Goal: Task Accomplishment & Management: Use online tool/utility

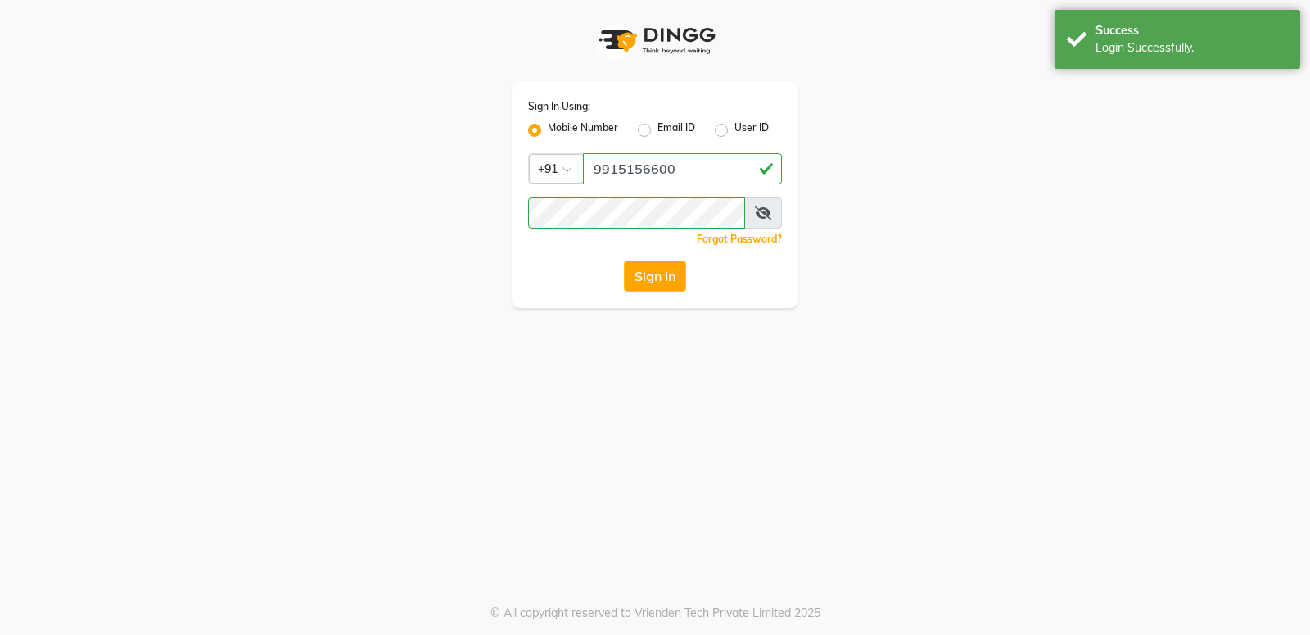
select select "service"
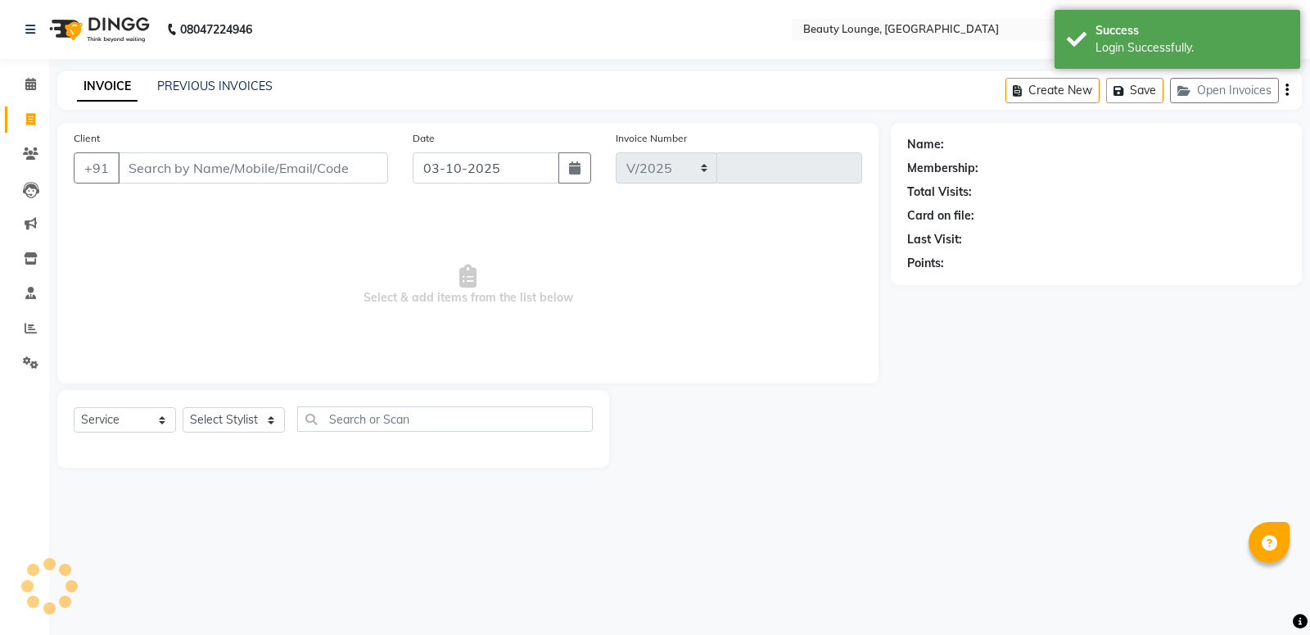
select select "649"
type input "0963"
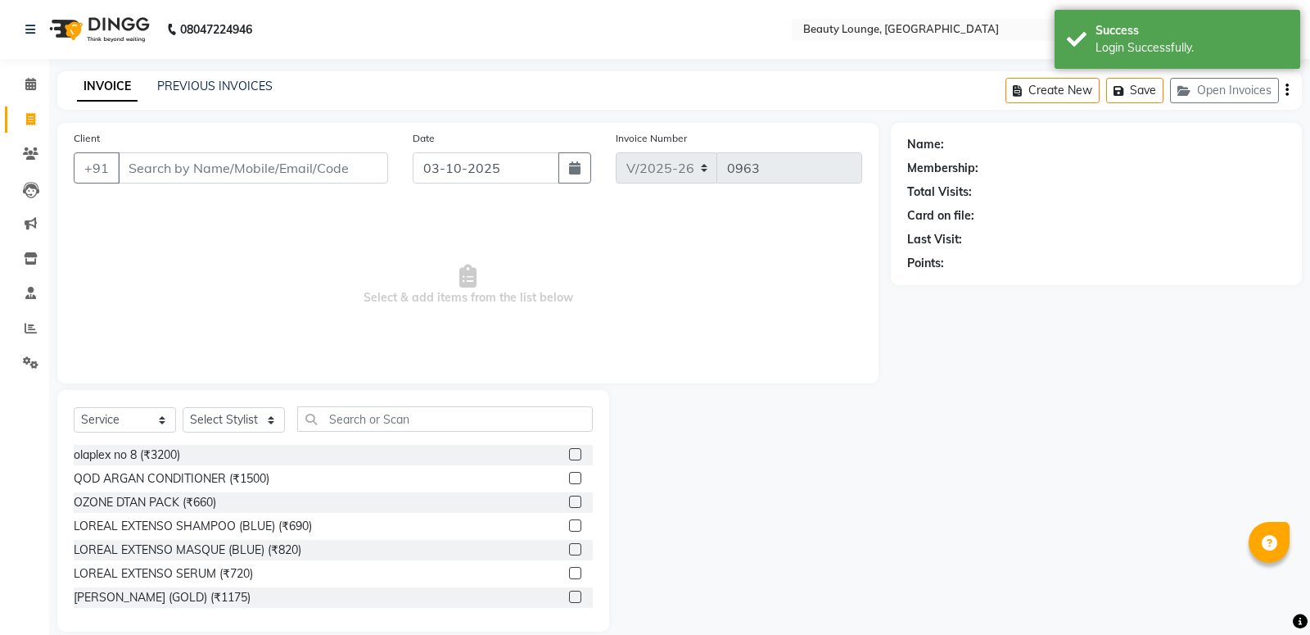
select select "product"
drag, startPoint x: 137, startPoint y: 160, endPoint x: 119, endPoint y: 153, distance: 19.2
click at [126, 156] on input "Client" at bounding box center [251, 167] width 266 height 31
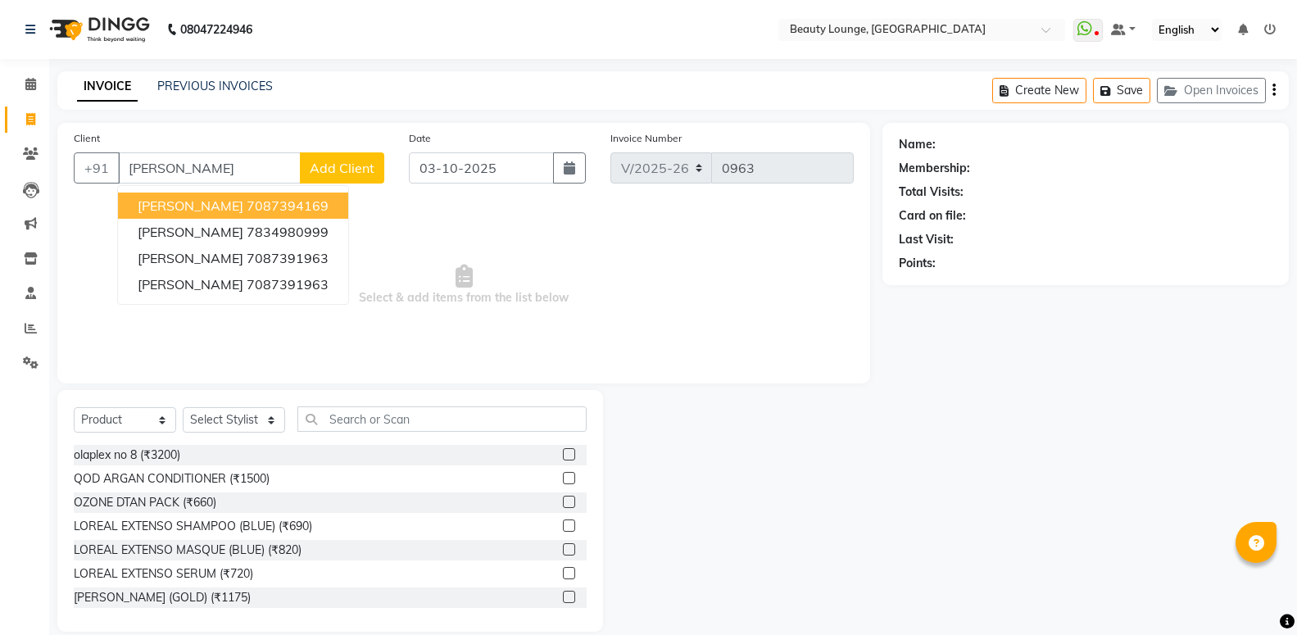
click at [247, 205] on ngb-highlight "7087394169" at bounding box center [288, 205] width 82 height 16
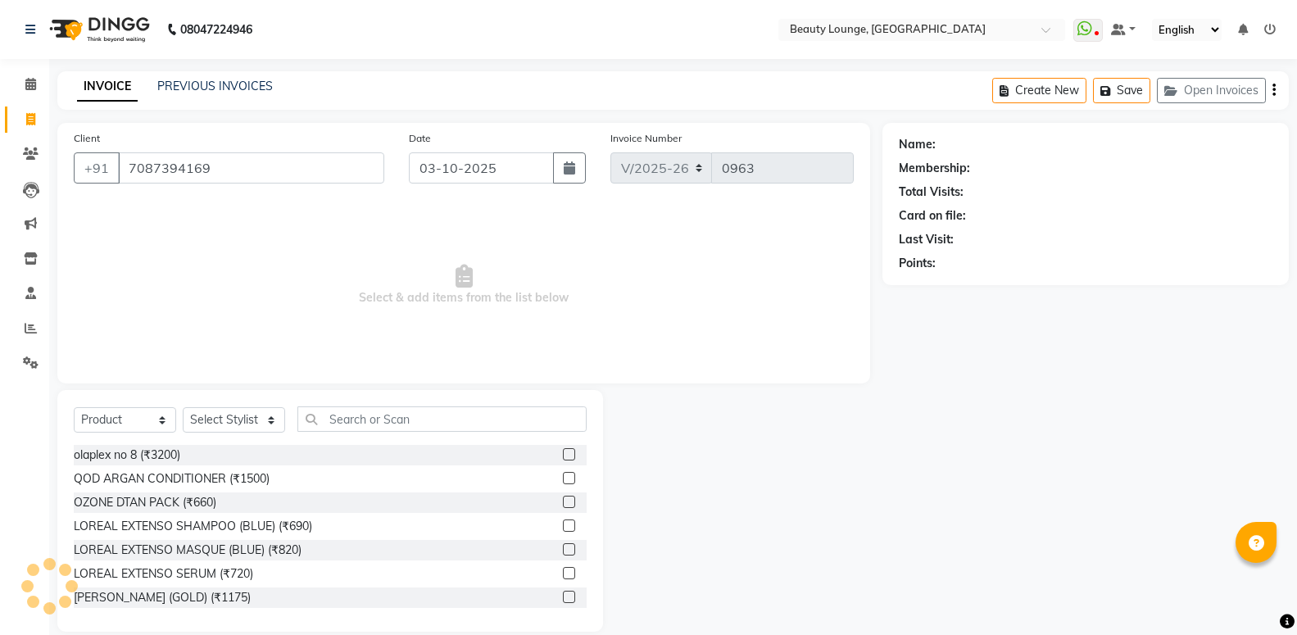
type input "7087394169"
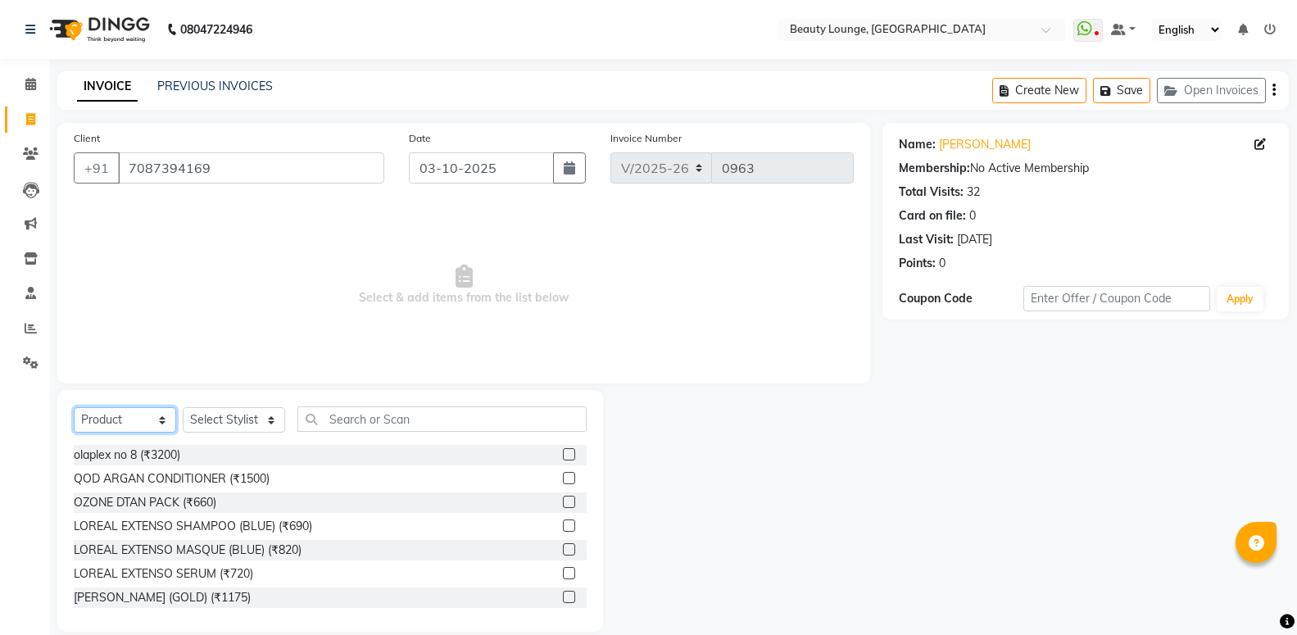
click at [74, 407] on select "Select Service Product Membership Package Voucher Prepaid Gift Card" at bounding box center [125, 419] width 102 height 25
select select "service"
click option "Service" at bounding box center [0, 0] width 0 height 0
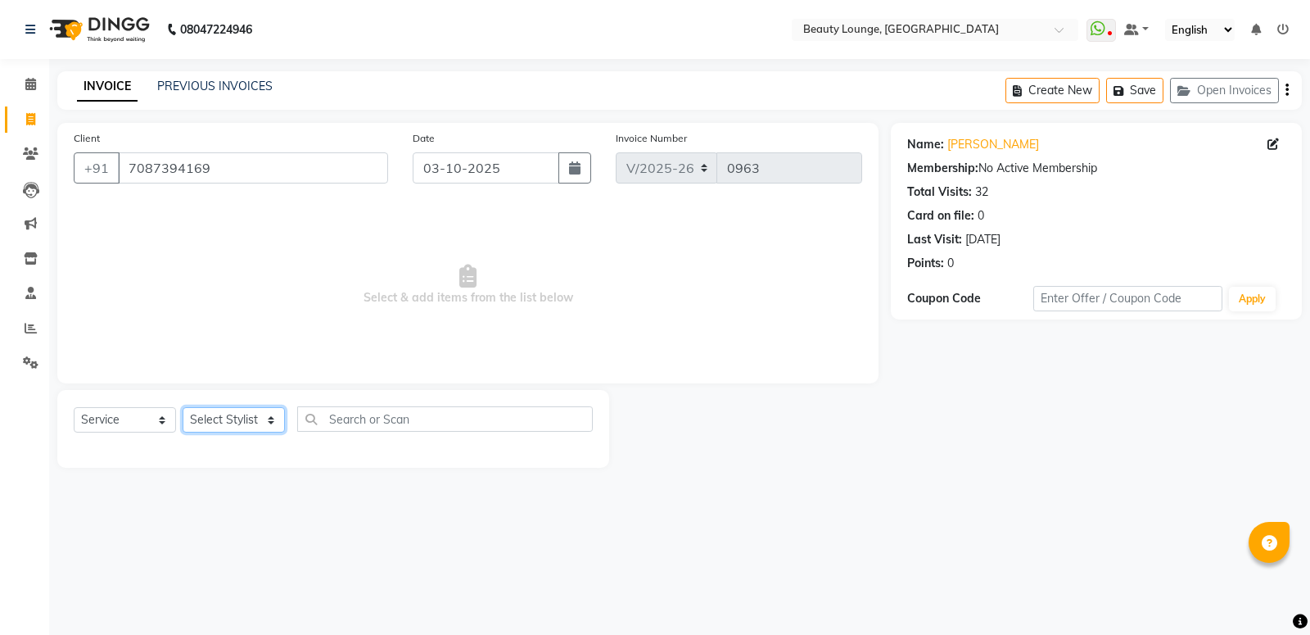
click at [183, 407] on select "Select Stylist [PERSON_NAME] [PERSON_NAME] golu [PERSON_NAME] [PERSON_NAME] [PE…" at bounding box center [234, 419] width 102 height 25
select select "90508"
click option "[PERSON_NAME]" at bounding box center [0, 0] width 0 height 0
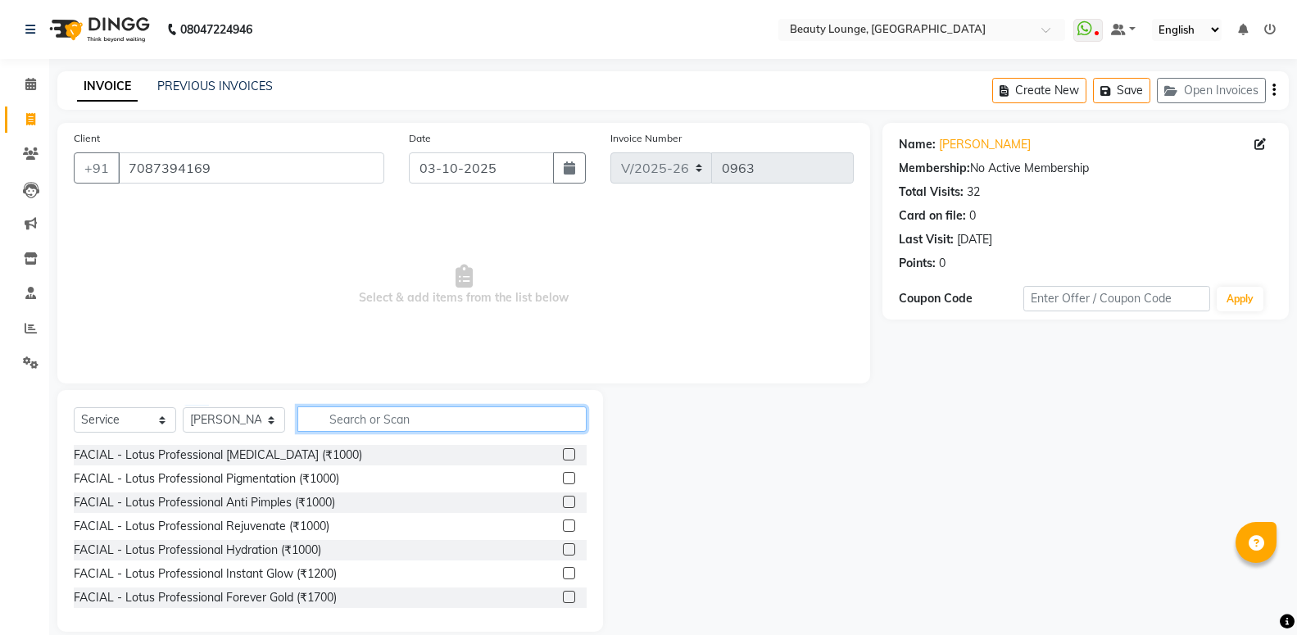
click at [378, 414] on input "text" at bounding box center [441, 418] width 289 height 25
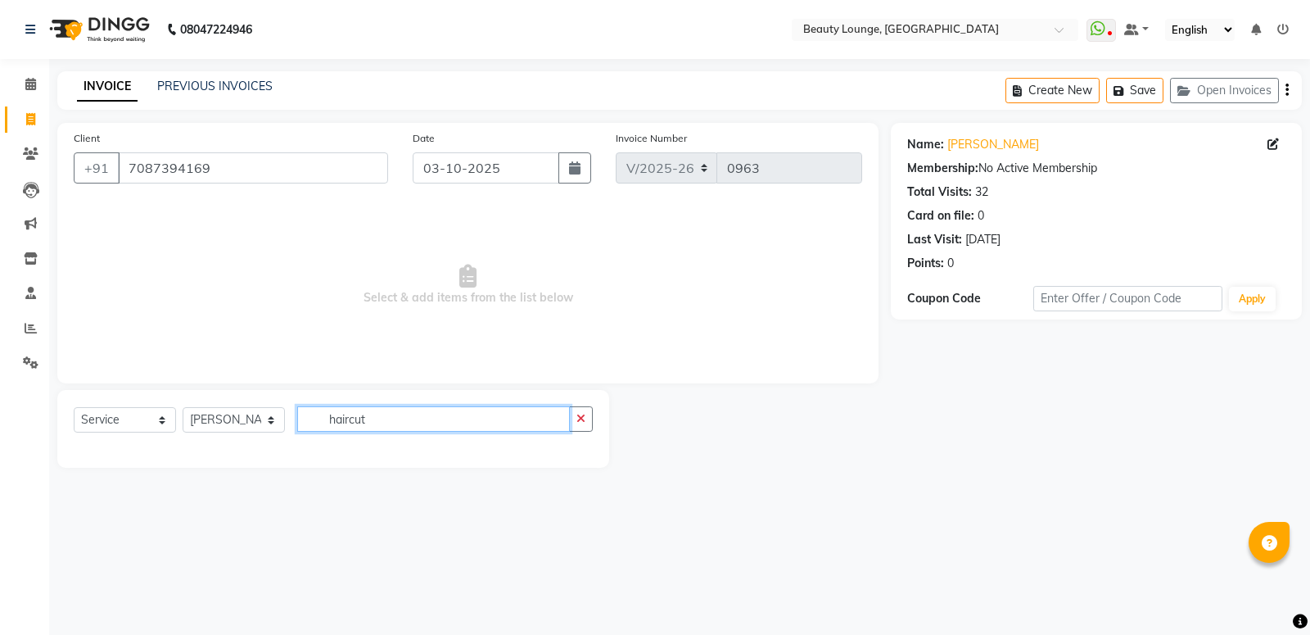
click at [351, 415] on input "haircut" at bounding box center [433, 418] width 273 height 25
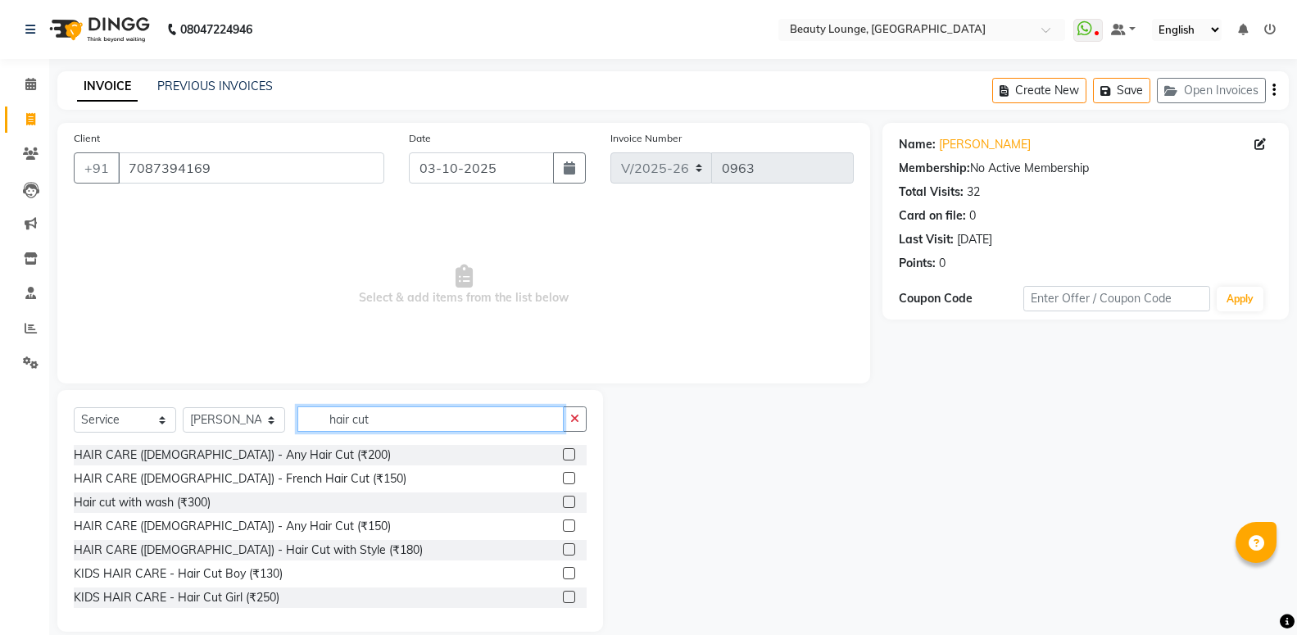
type input "hair cut"
drag, startPoint x: 559, startPoint y: 453, endPoint x: 541, endPoint y: 417, distance: 39.9
click at [563, 452] on label at bounding box center [569, 454] width 12 height 12
click at [563, 452] on input "checkbox" at bounding box center [568, 455] width 11 height 11
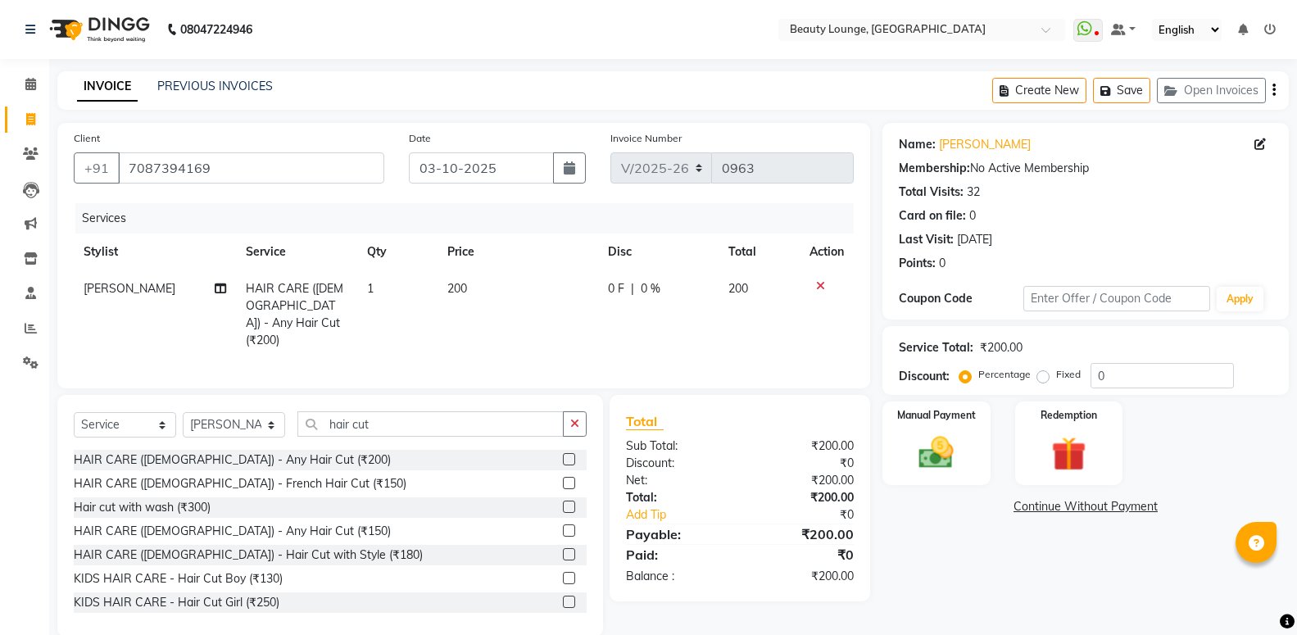
checkbox input "false"
click at [491, 296] on td "200" at bounding box center [517, 314] width 161 height 88
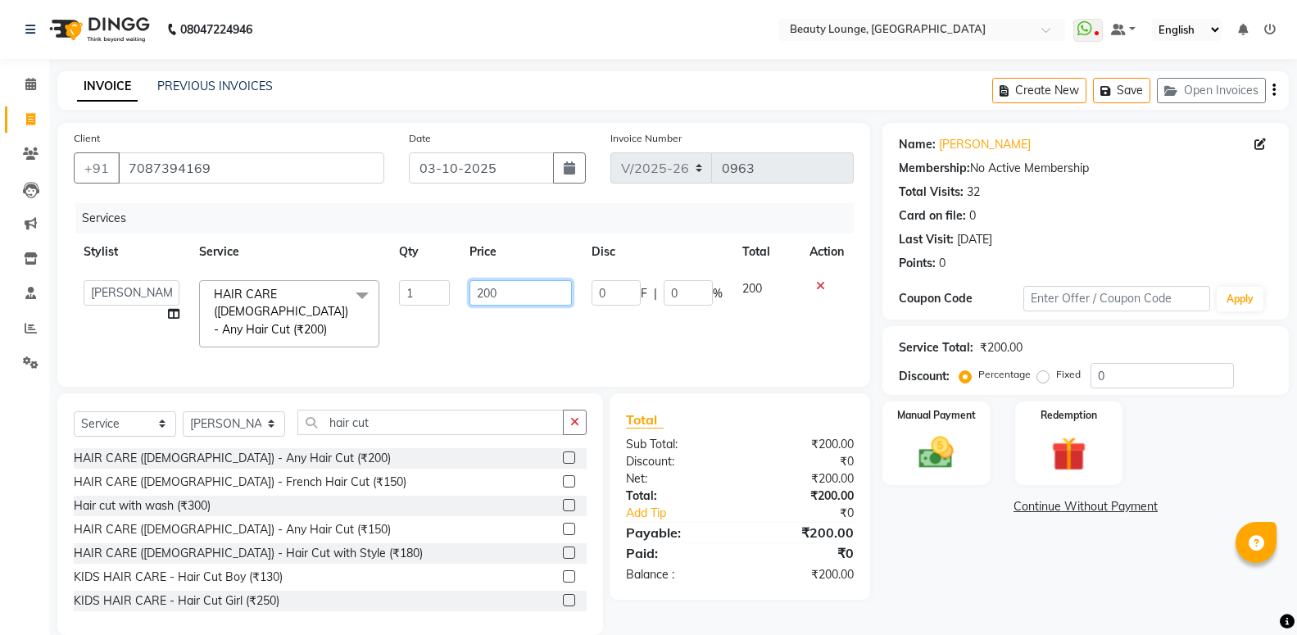
click at [491, 296] on input "200" at bounding box center [520, 292] width 102 height 25
type input "350"
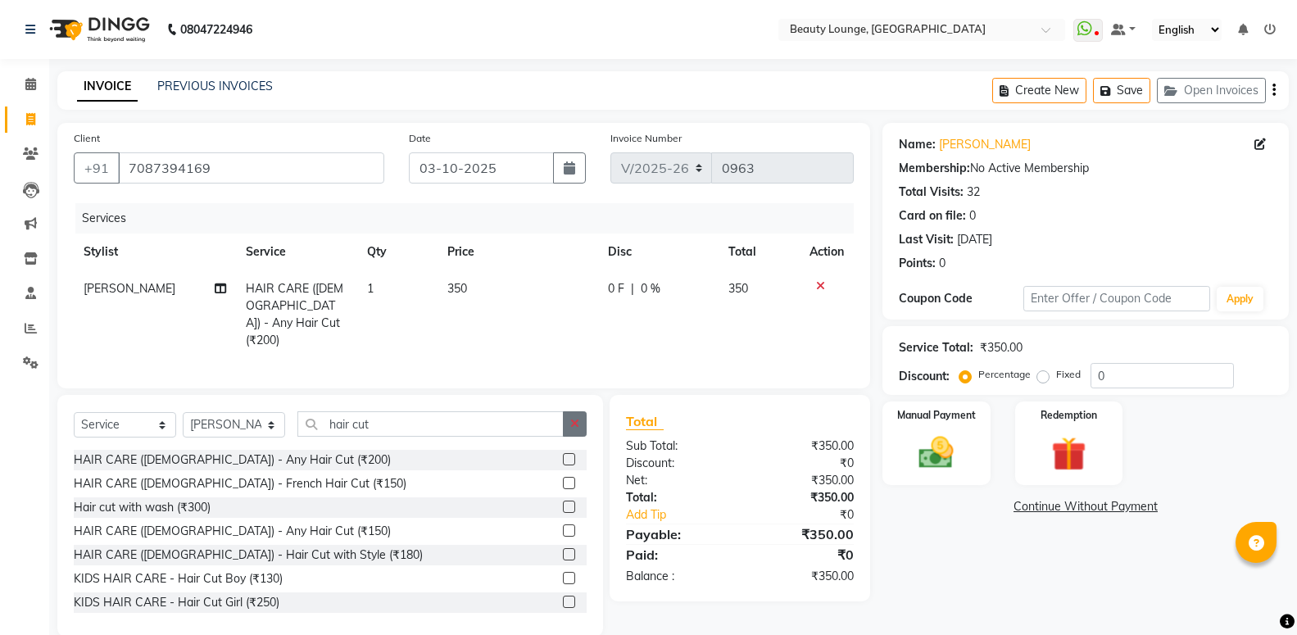
click at [587, 432] on div "Select Service Product Membership Package Voucher Prepaid Gift Card Select Styl…" at bounding box center [329, 516] width 545 height 242
click at [574, 419] on icon "button" at bounding box center [574, 423] width 9 height 11
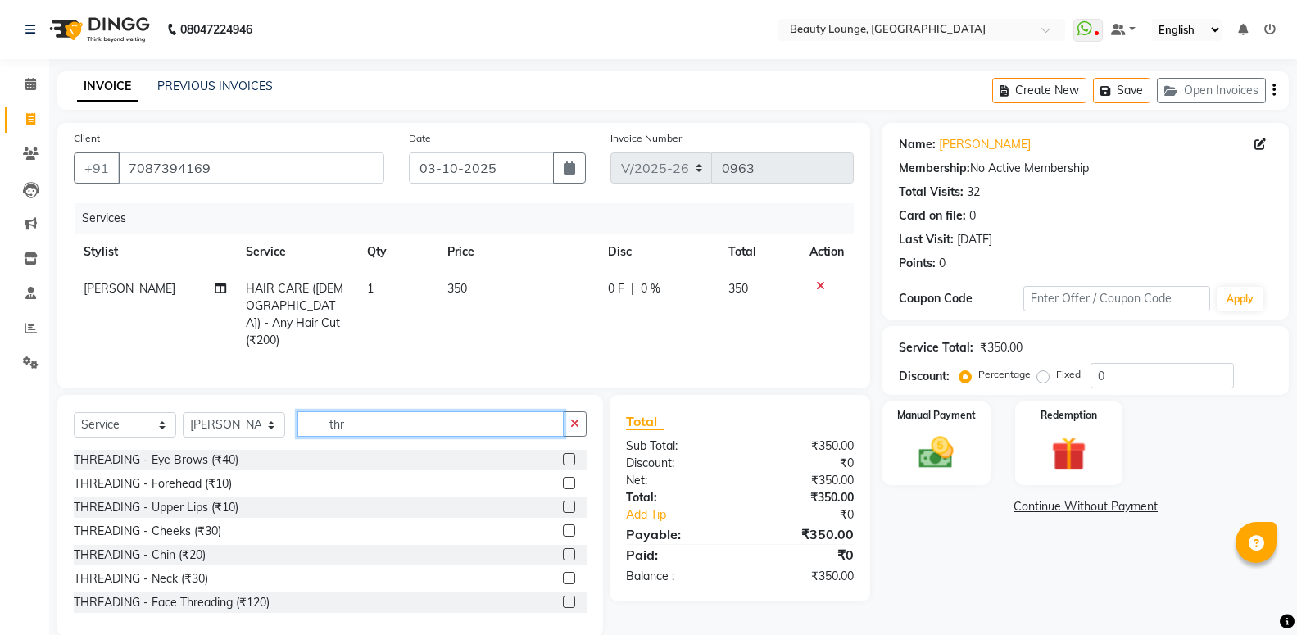
type input "thr"
click at [563, 457] on label at bounding box center [569, 459] width 12 height 12
click at [563, 457] on input "checkbox" at bounding box center [568, 460] width 11 height 11
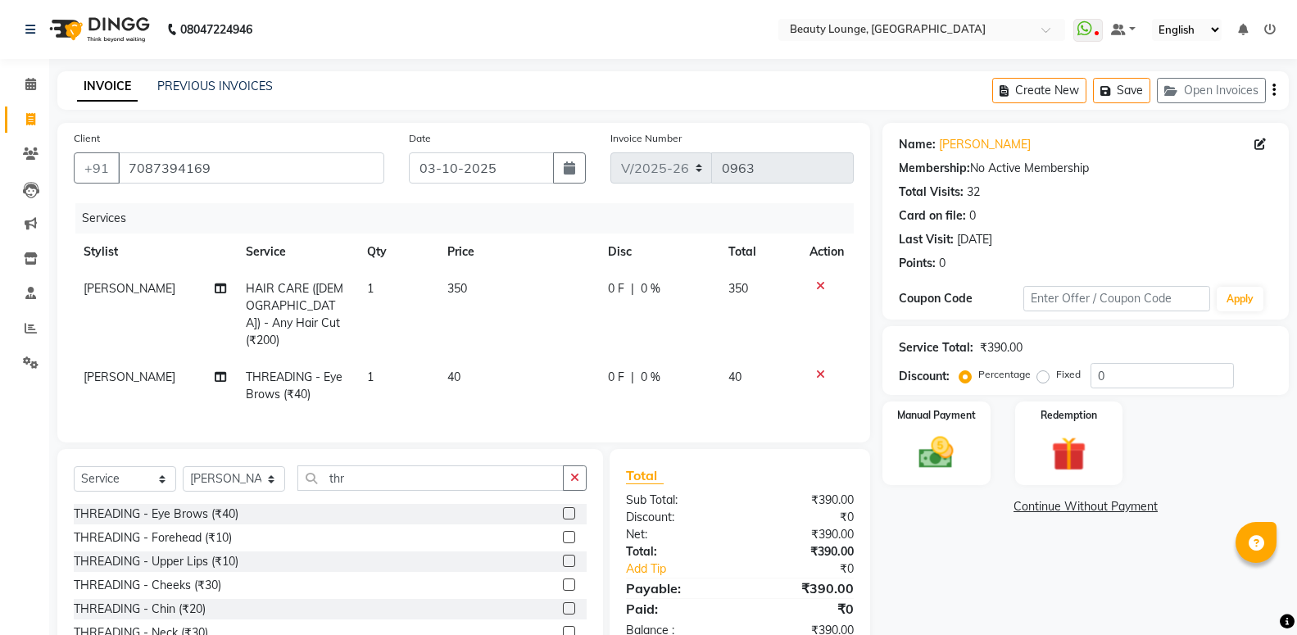
drag, startPoint x: 553, startPoint y: 509, endPoint x: 524, endPoint y: 436, distance: 78.3
click at [563, 507] on label at bounding box center [569, 513] width 12 height 12
click at [563, 510] on label at bounding box center [569, 513] width 12 height 12
click at [563, 510] on input "checkbox" at bounding box center [568, 514] width 11 height 11
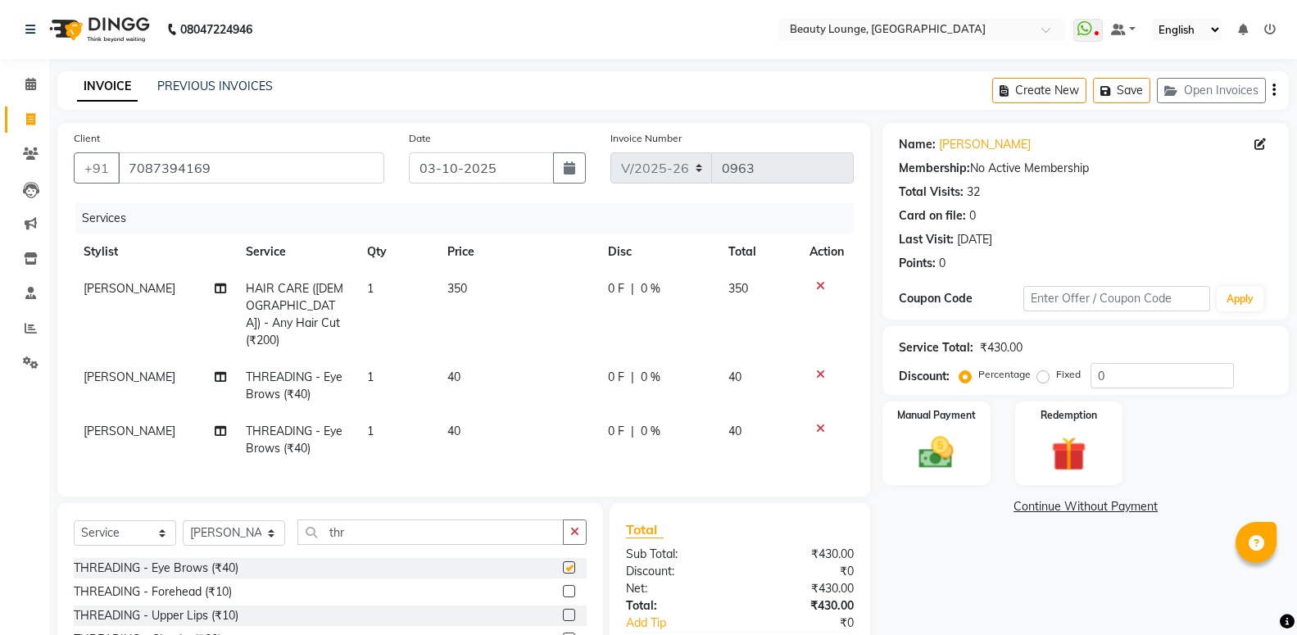
checkbox input "false"
click at [476, 364] on td "40" at bounding box center [517, 386] width 161 height 54
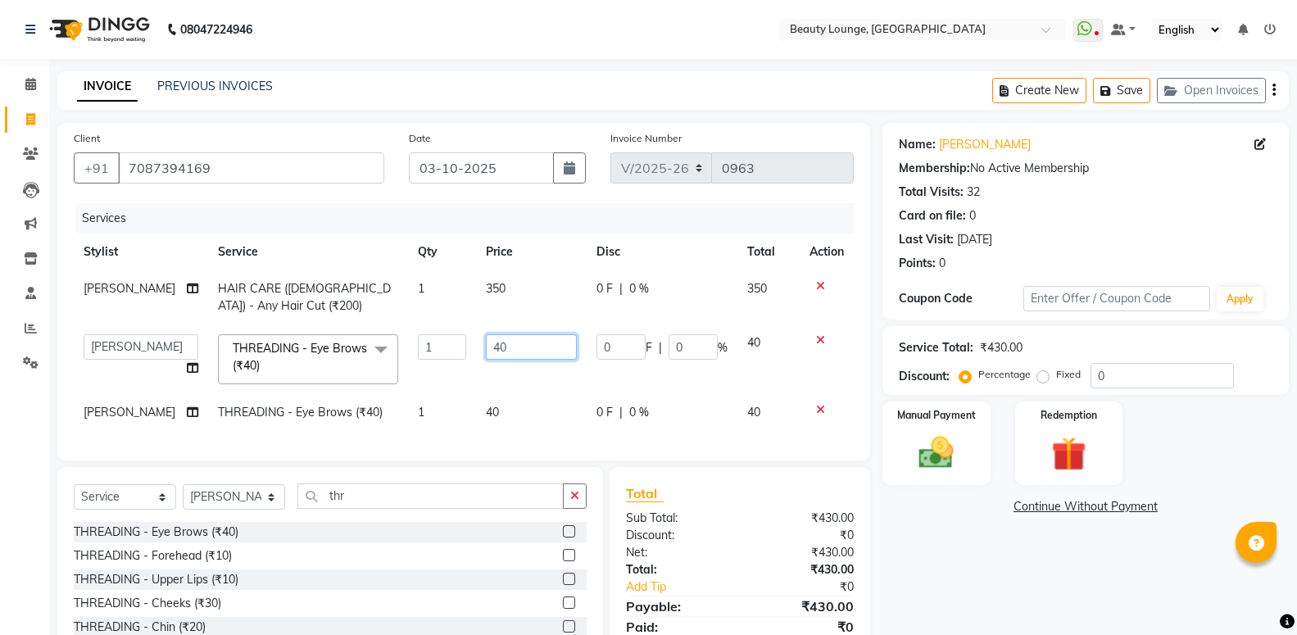
click at [504, 355] on input "40" at bounding box center [531, 346] width 91 height 25
type input "4"
type input "80"
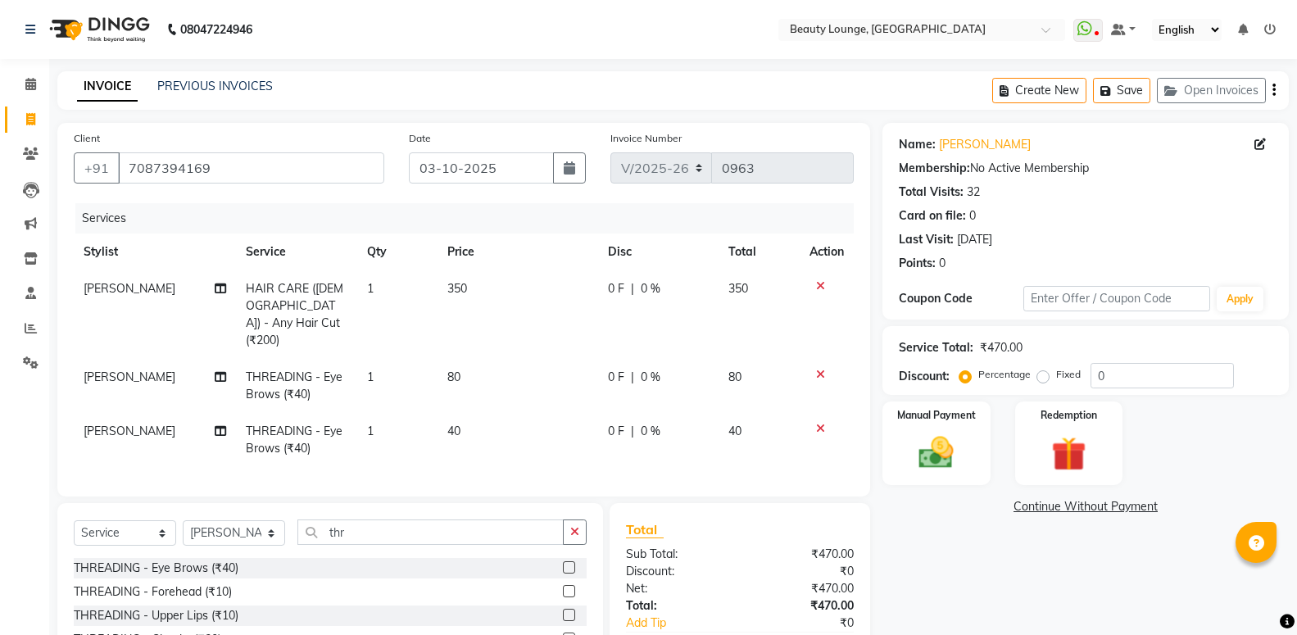
click at [539, 413] on td "40" at bounding box center [517, 440] width 161 height 54
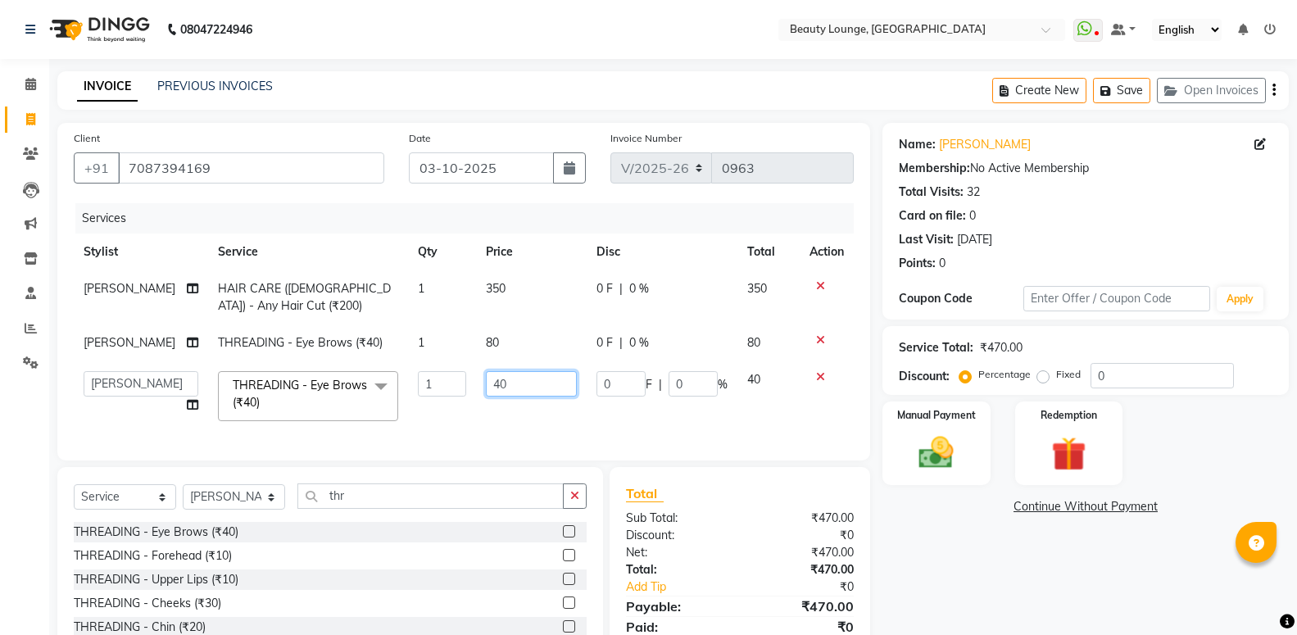
click at [497, 388] on input "40" at bounding box center [531, 383] width 91 height 25
type input "4"
type input "80"
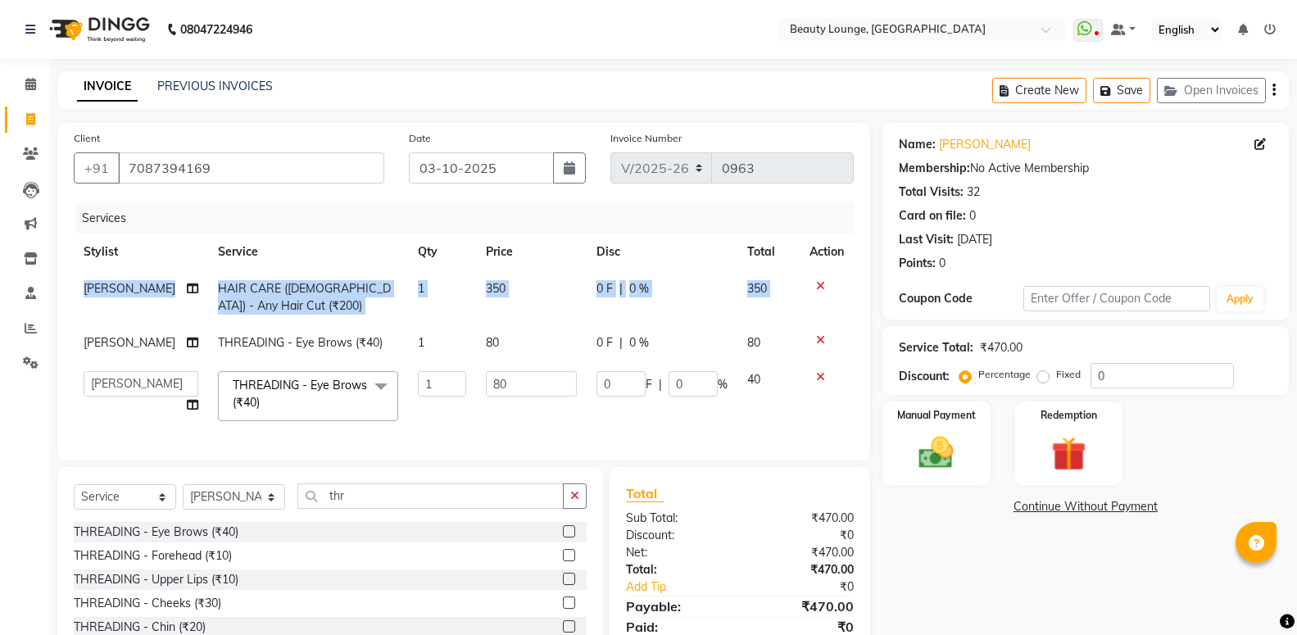
click at [80, 339] on tbody "[PERSON_NAME] HAIR CARE ([DEMOGRAPHIC_DATA]) - Any Hair Cut (₹200) 1 350 0 F | …" at bounding box center [464, 350] width 780 height 161
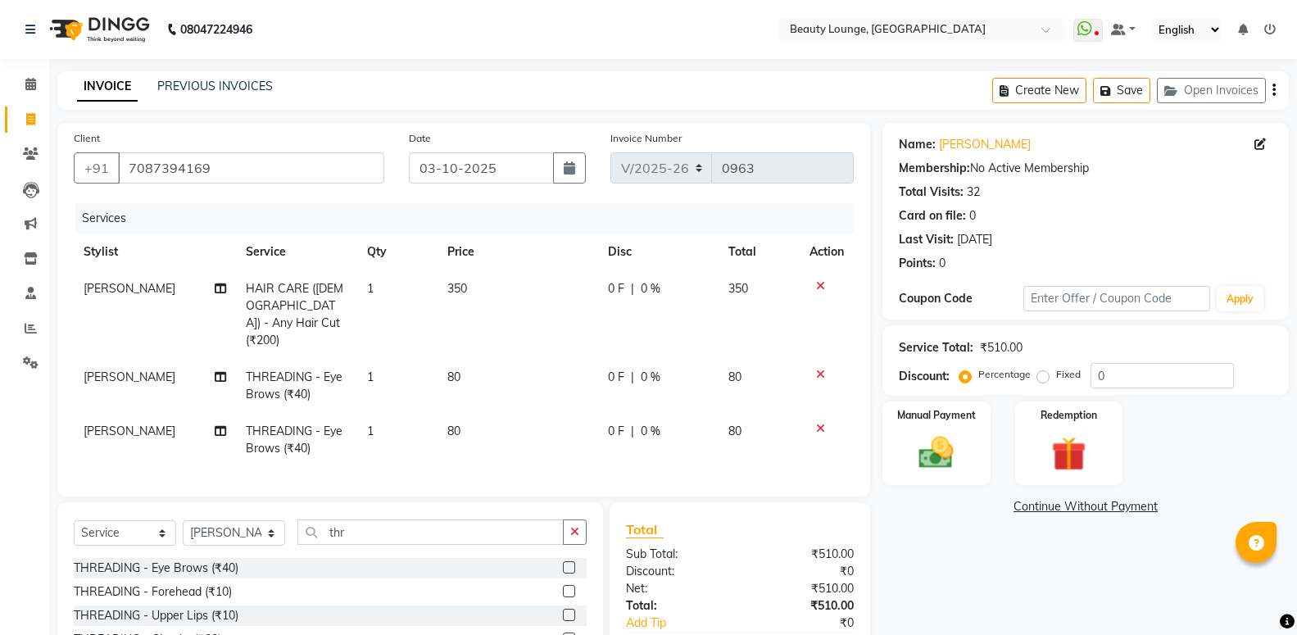
click at [105, 369] on span "[PERSON_NAME]" at bounding box center [130, 376] width 92 height 15
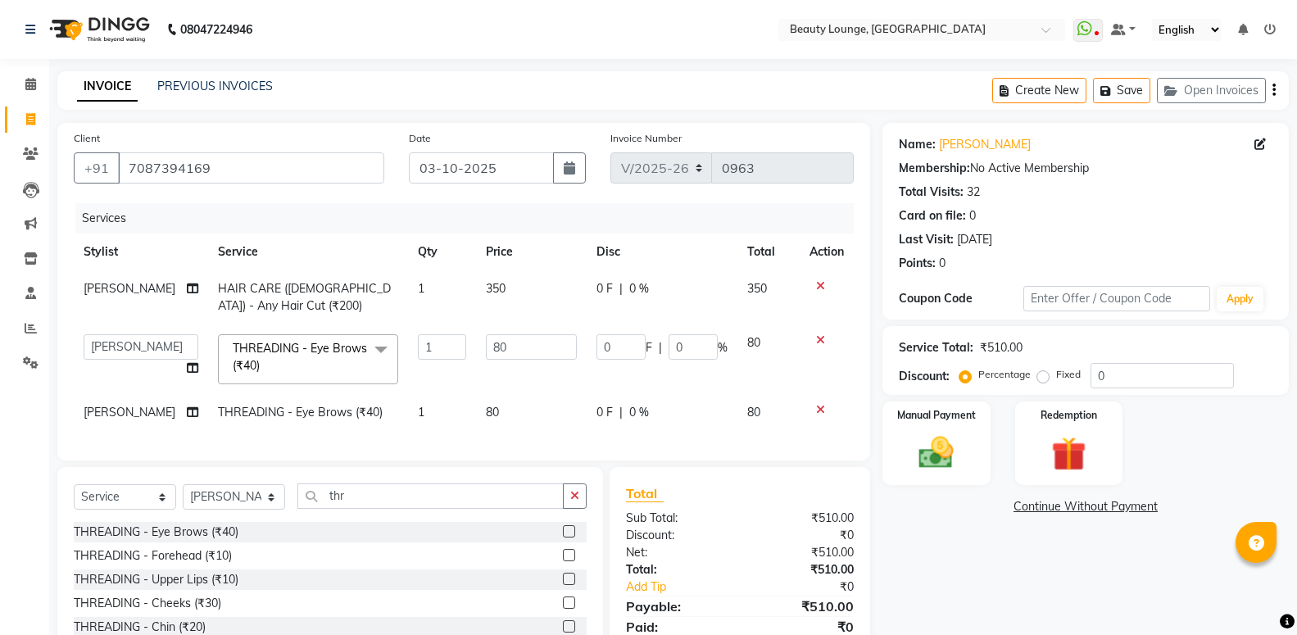
click at [103, 360] on td "[PERSON_NAME] [PERSON_NAME] golu [PERSON_NAME] [PERSON_NAME] [PERSON_NAME] A ne…" at bounding box center [141, 359] width 134 height 70
click at [84, 334] on select "[PERSON_NAME] [PERSON_NAME] golu [PERSON_NAME] [PERSON_NAME] [PERSON_NAME] A ne…" at bounding box center [141, 346] width 115 height 25
select select "10794"
click at [143, 417] on td "[PERSON_NAME]" at bounding box center [141, 412] width 134 height 37
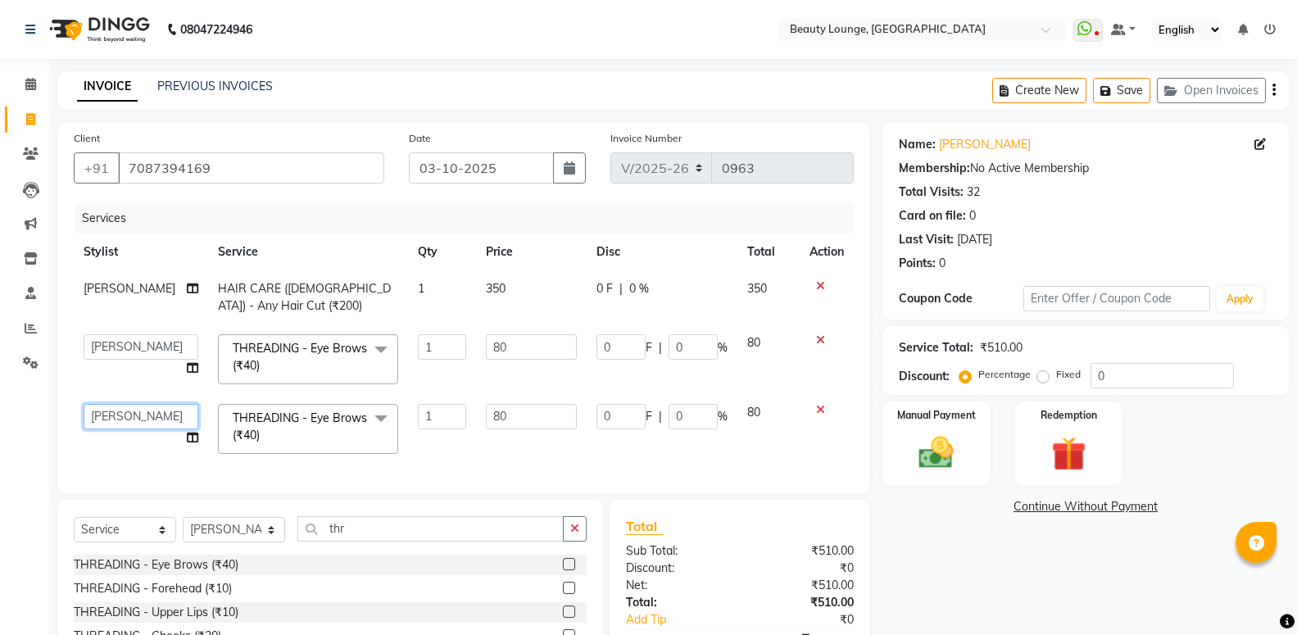
click at [84, 404] on select "[PERSON_NAME] [PERSON_NAME] golu [PERSON_NAME] [PERSON_NAME] [PERSON_NAME] A ne…" at bounding box center [141, 416] width 115 height 25
select select "63075"
click at [285, 230] on div "Services" at bounding box center [470, 218] width 790 height 30
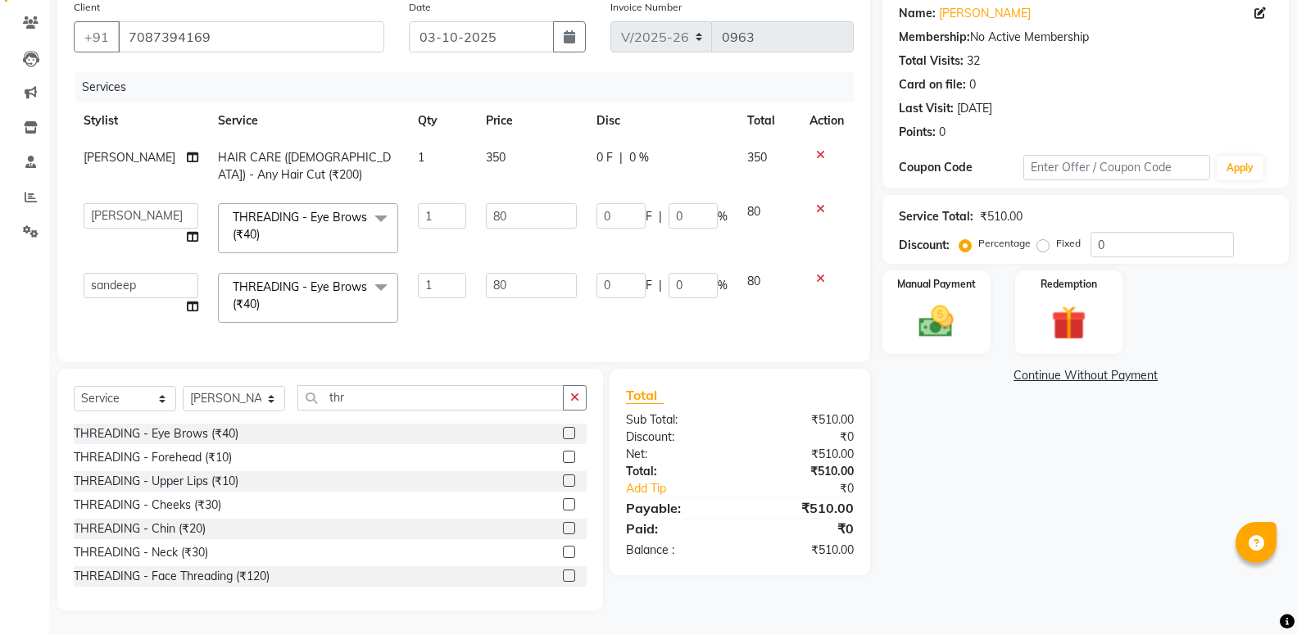
scroll to position [145, 0]
click at [944, 337] on div "Manual Payment" at bounding box center [936, 313] width 112 height 88
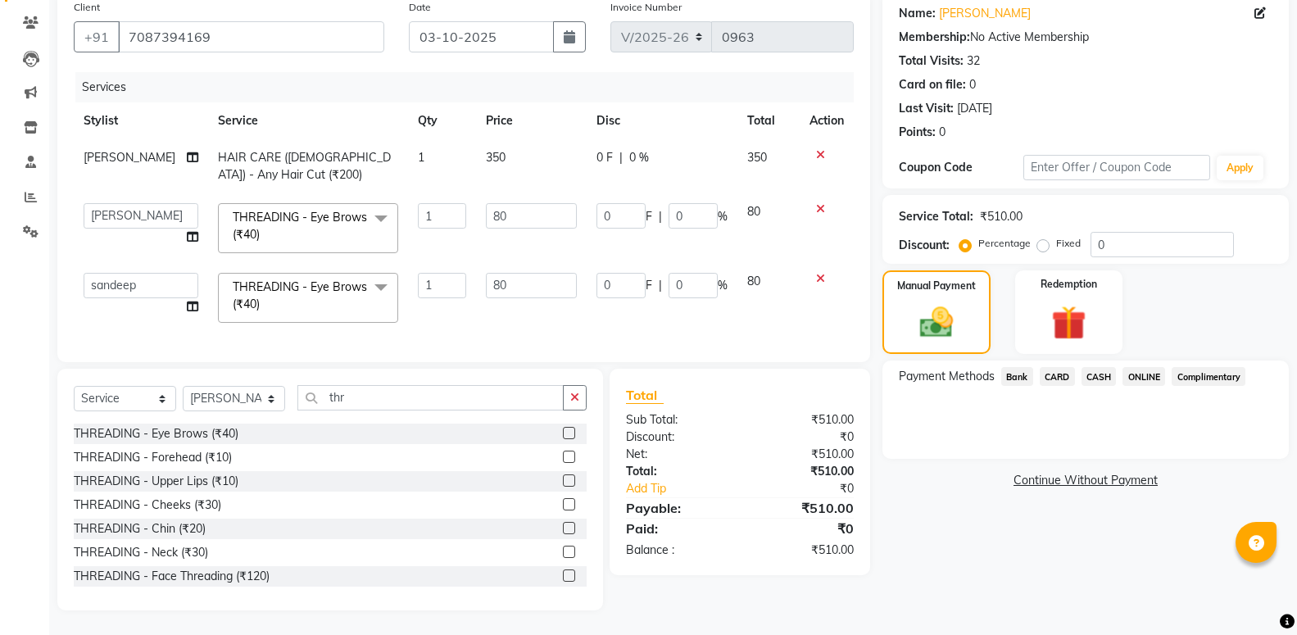
click at [1146, 367] on span "ONLINE" at bounding box center [1143, 376] width 43 height 19
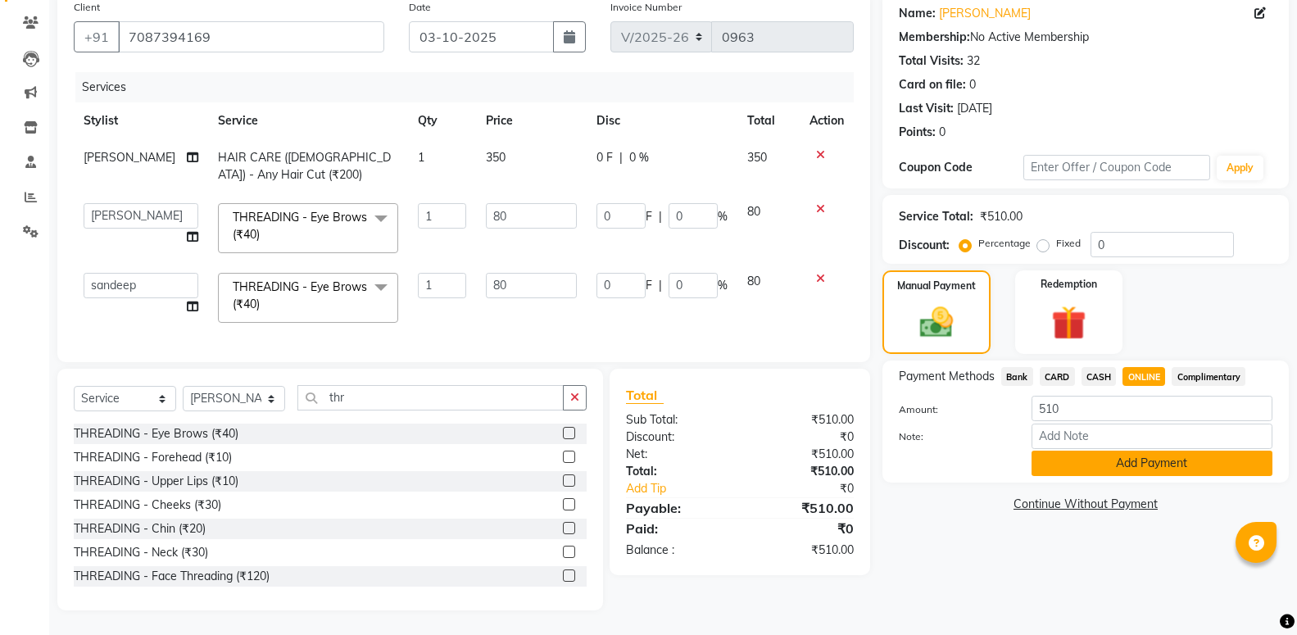
click at [1131, 450] on button "Add Payment" at bounding box center [1151, 462] width 241 height 25
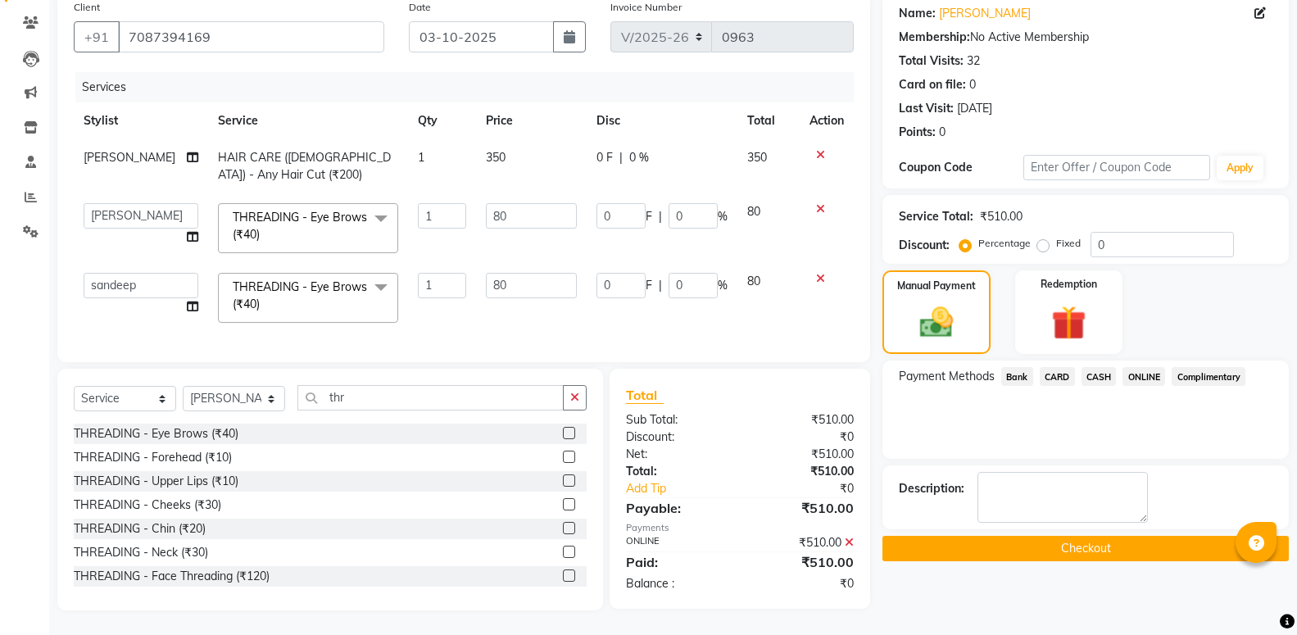
click at [1111, 551] on button "Checkout" at bounding box center [1085, 548] width 406 height 25
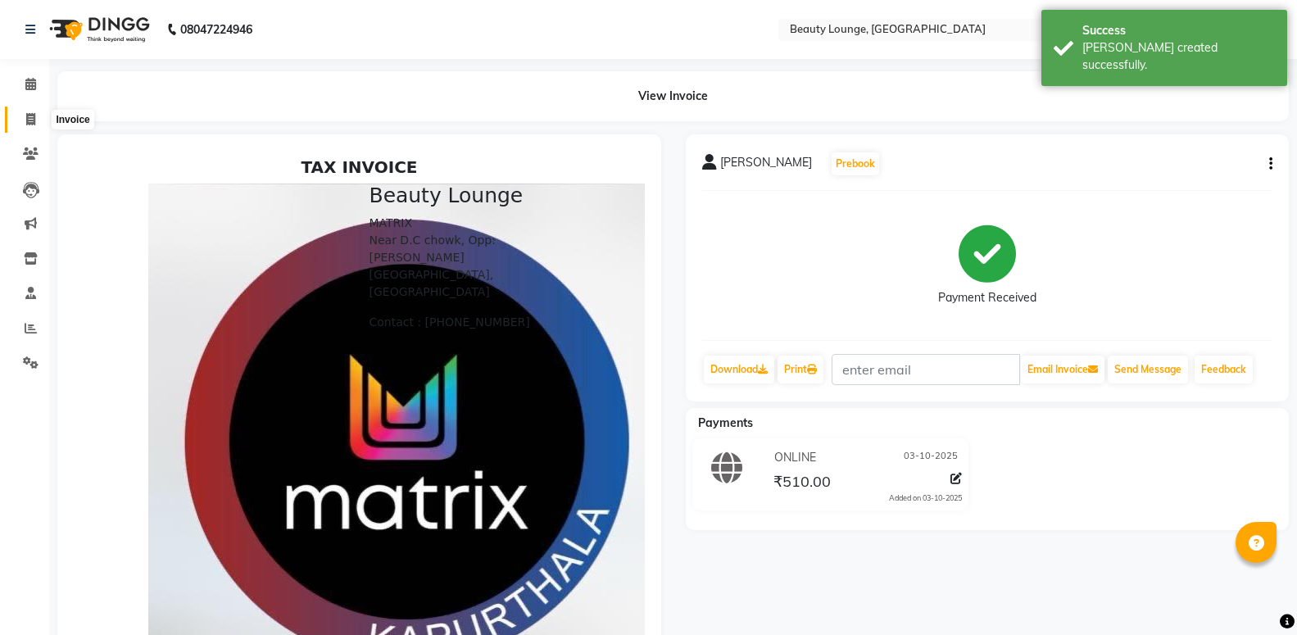
click at [42, 122] on span at bounding box center [30, 120] width 29 height 19
select select "service"
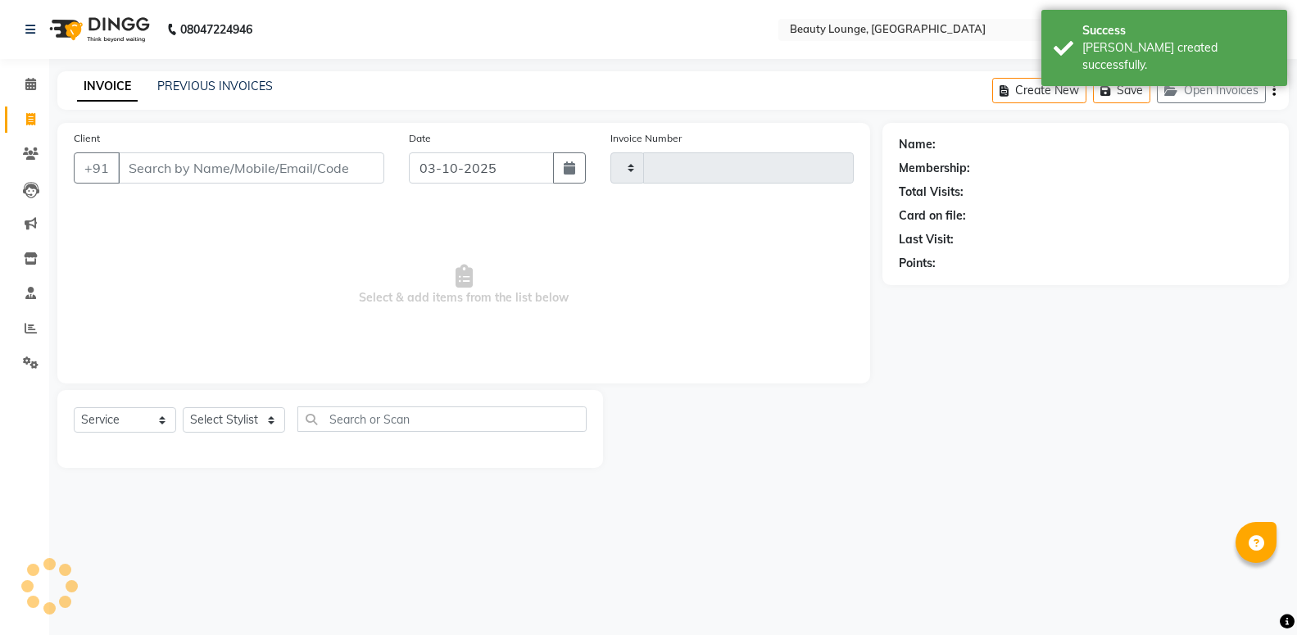
click at [174, 169] on input "Client" at bounding box center [251, 167] width 266 height 31
select select "649"
type input "0964"
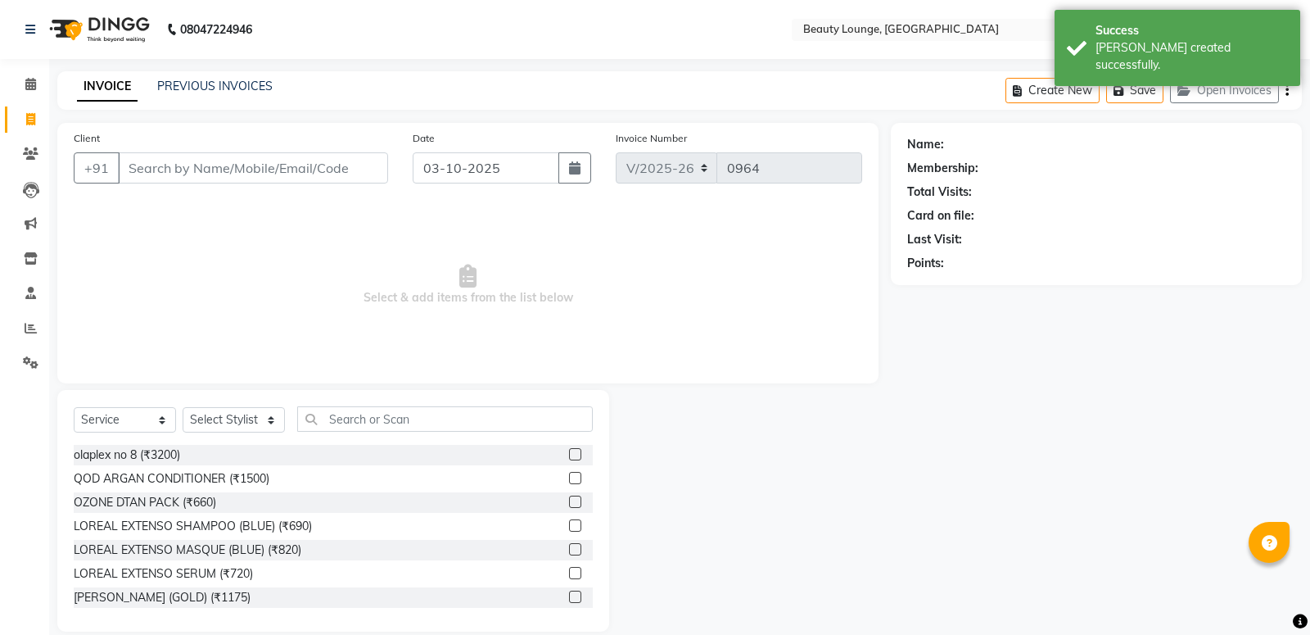
select select "product"
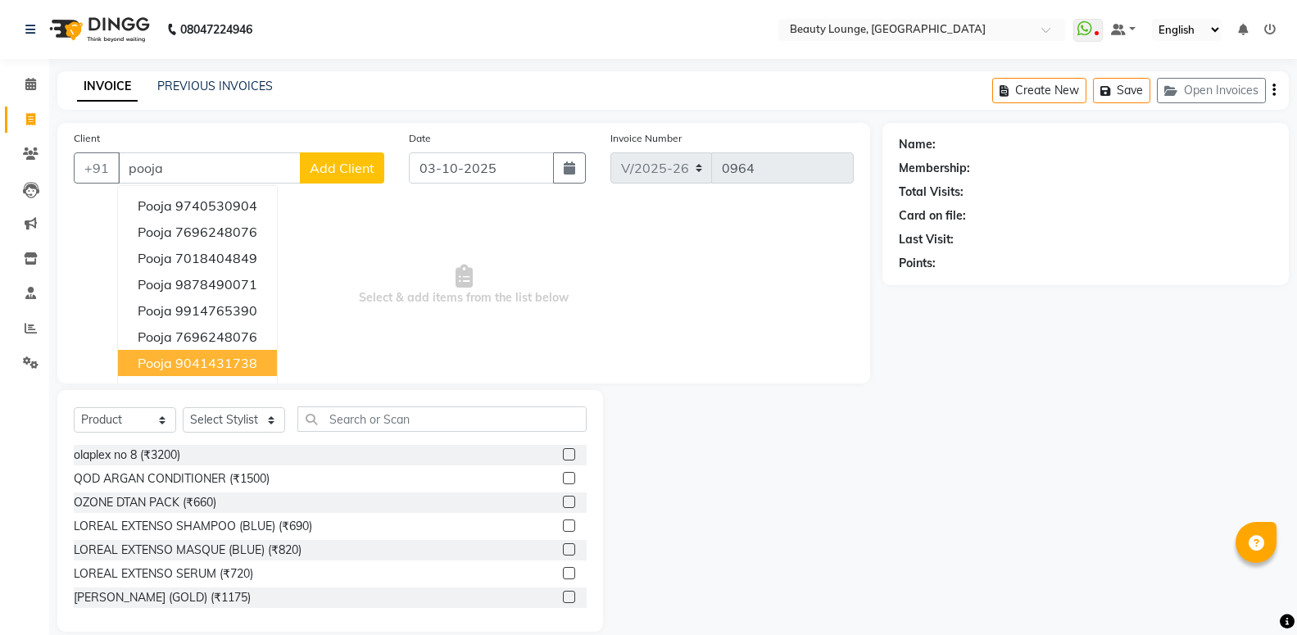
type input "pooja"
click at [342, 170] on span "Add Client" at bounding box center [342, 168] width 65 height 16
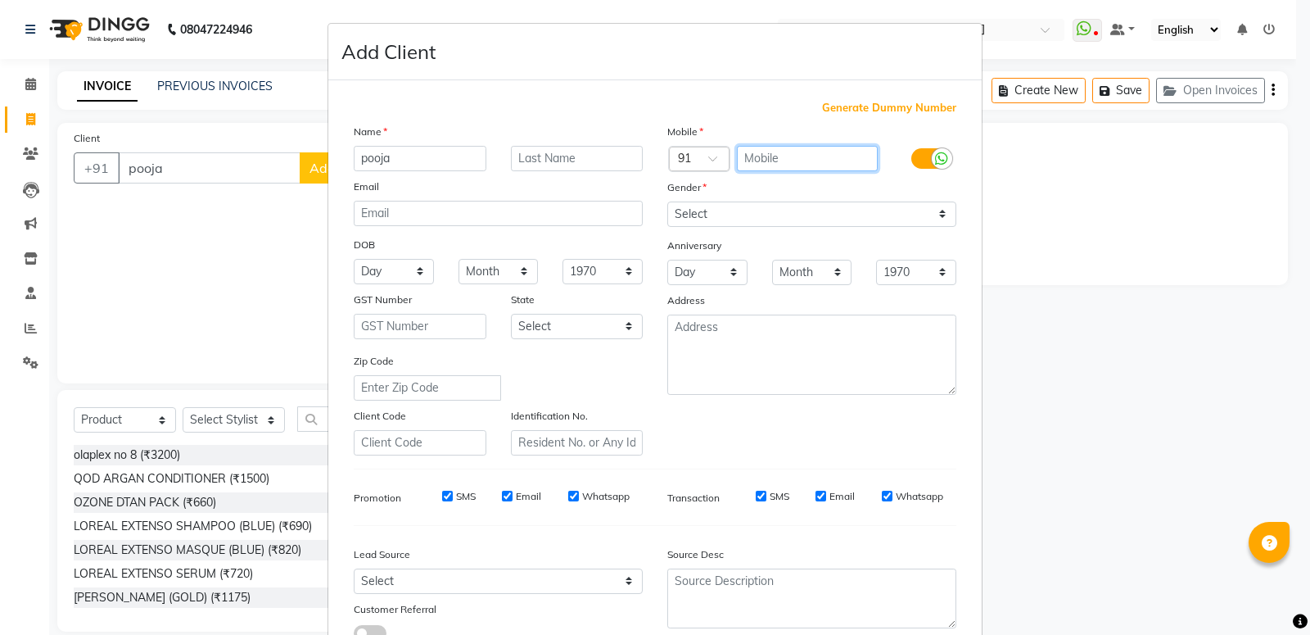
drag, startPoint x: 851, startPoint y: 159, endPoint x: 863, endPoint y: 168, distance: 15.2
click at [852, 160] on input "text" at bounding box center [808, 158] width 142 height 25
type input "9056315819"
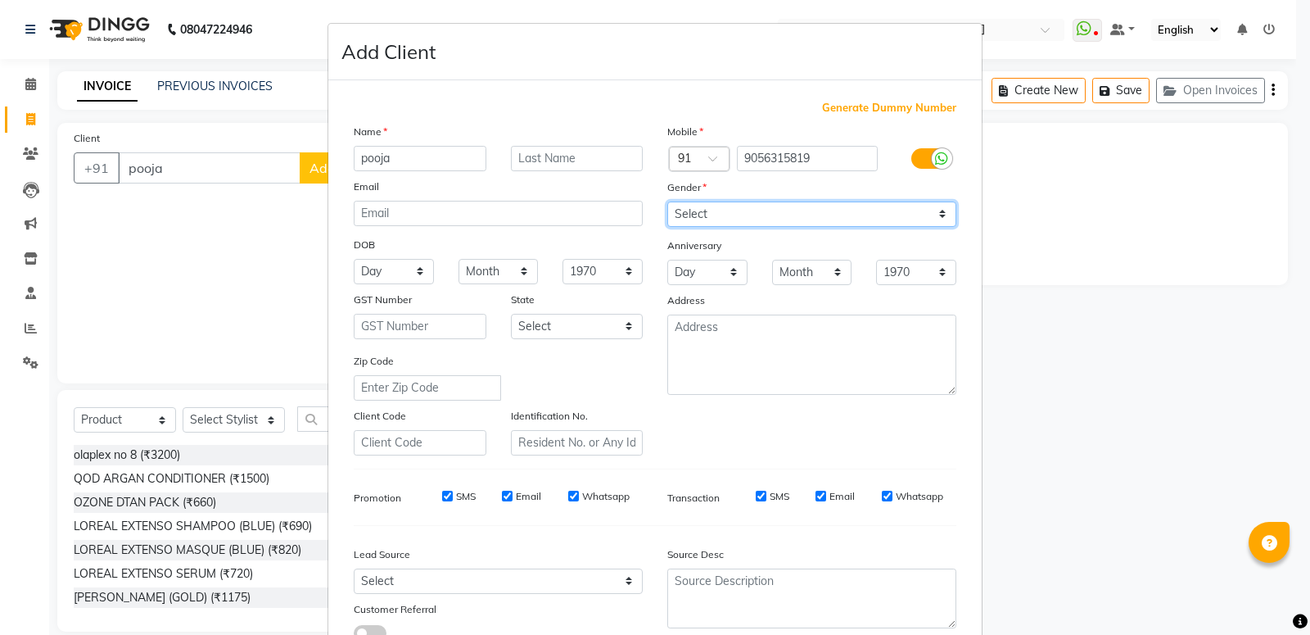
click at [668, 201] on select "Select [DEMOGRAPHIC_DATA] [DEMOGRAPHIC_DATA] Other Prefer Not To Say" at bounding box center [812, 213] width 289 height 25
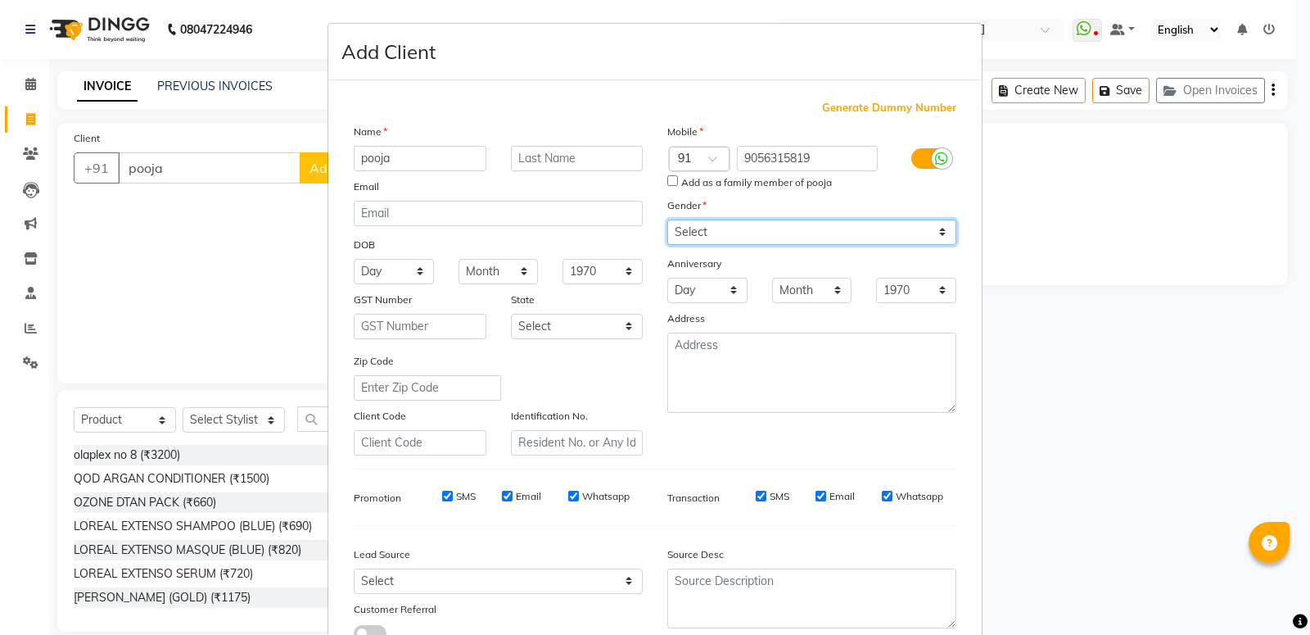
select select "[DEMOGRAPHIC_DATA]"
click option "[DEMOGRAPHIC_DATA]" at bounding box center [0, 0] width 0 height 0
click at [712, 178] on label "Add as a family member of pooja" at bounding box center [756, 182] width 151 height 15
click at [678, 178] on input "Add as a family member of pooja" at bounding box center [673, 180] width 11 height 11
checkbox input "true"
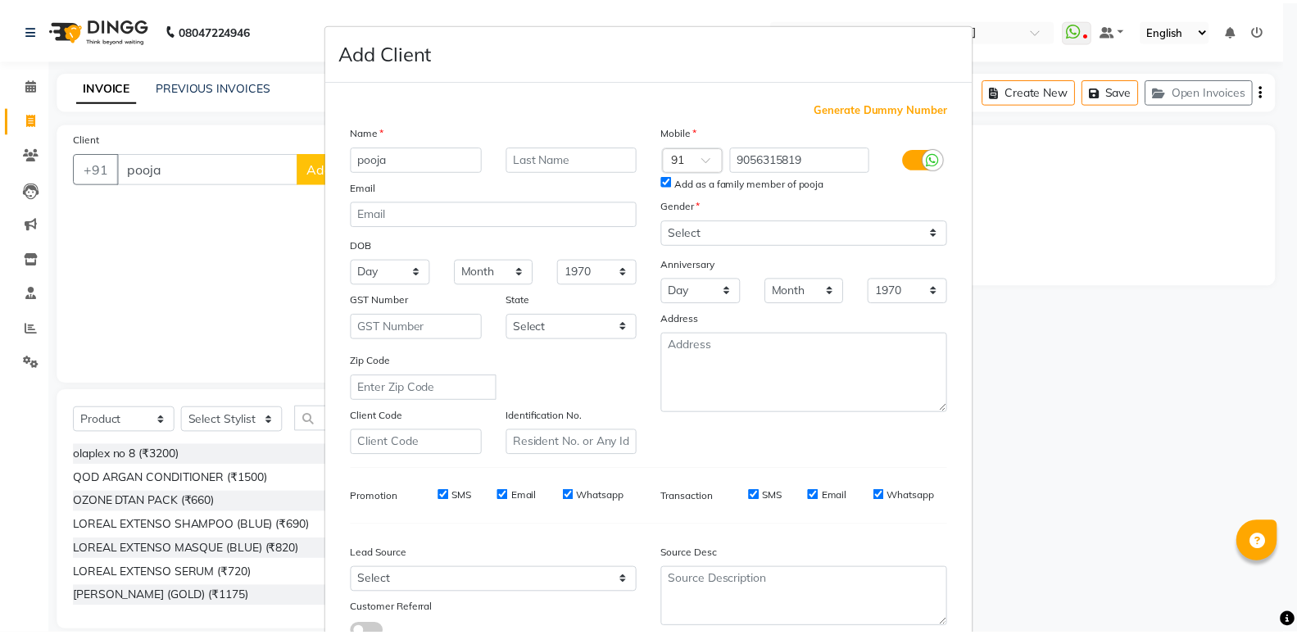
scroll to position [122, 0]
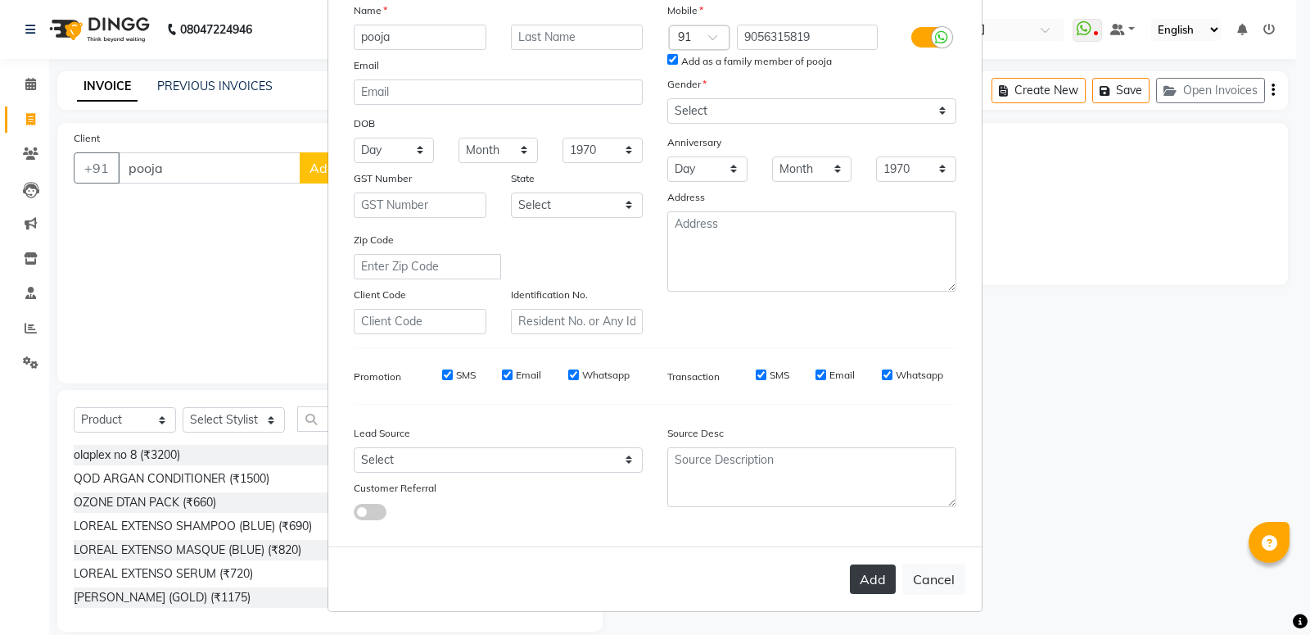
drag, startPoint x: 879, startPoint y: 598, endPoint x: 867, endPoint y: 579, distance: 22.5
click at [865, 577] on button "Add" at bounding box center [873, 578] width 46 height 29
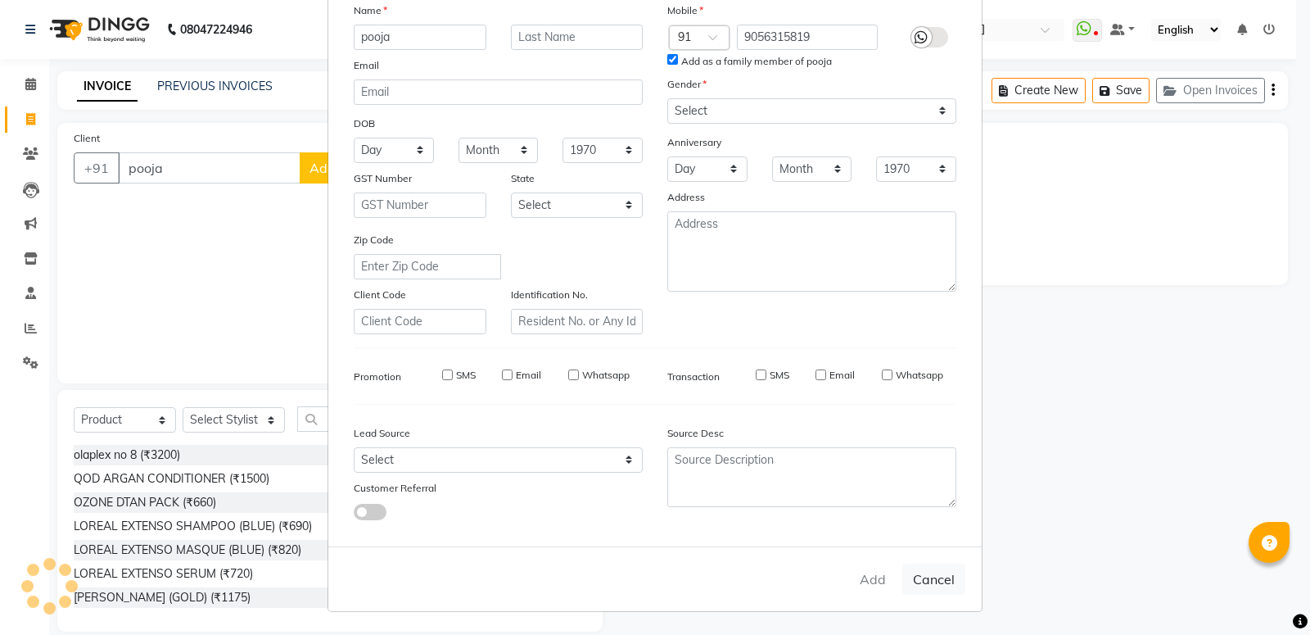
type input "9056315819"
select select
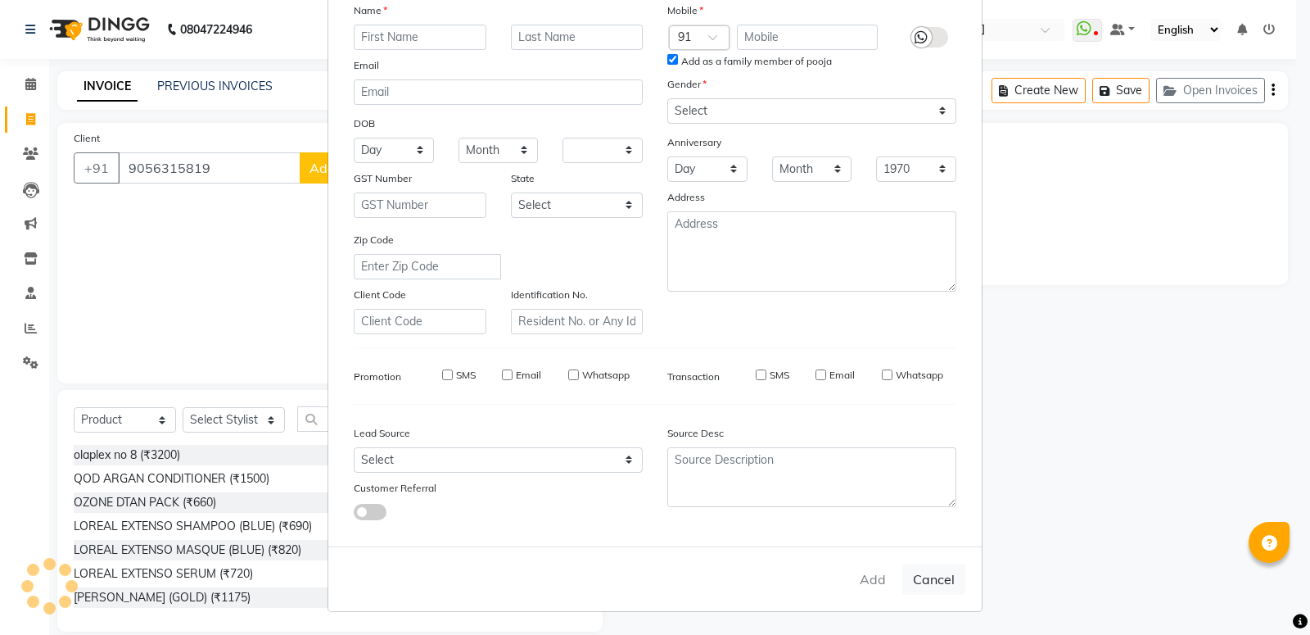
select select
checkbox input "false"
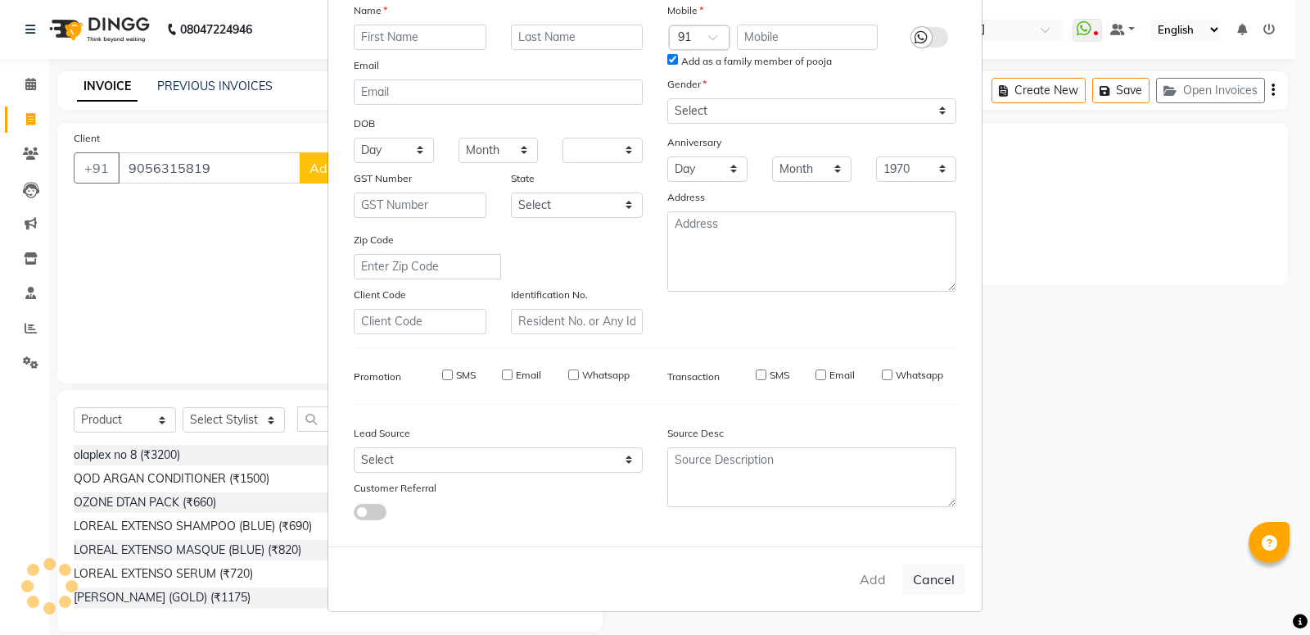
checkbox input "false"
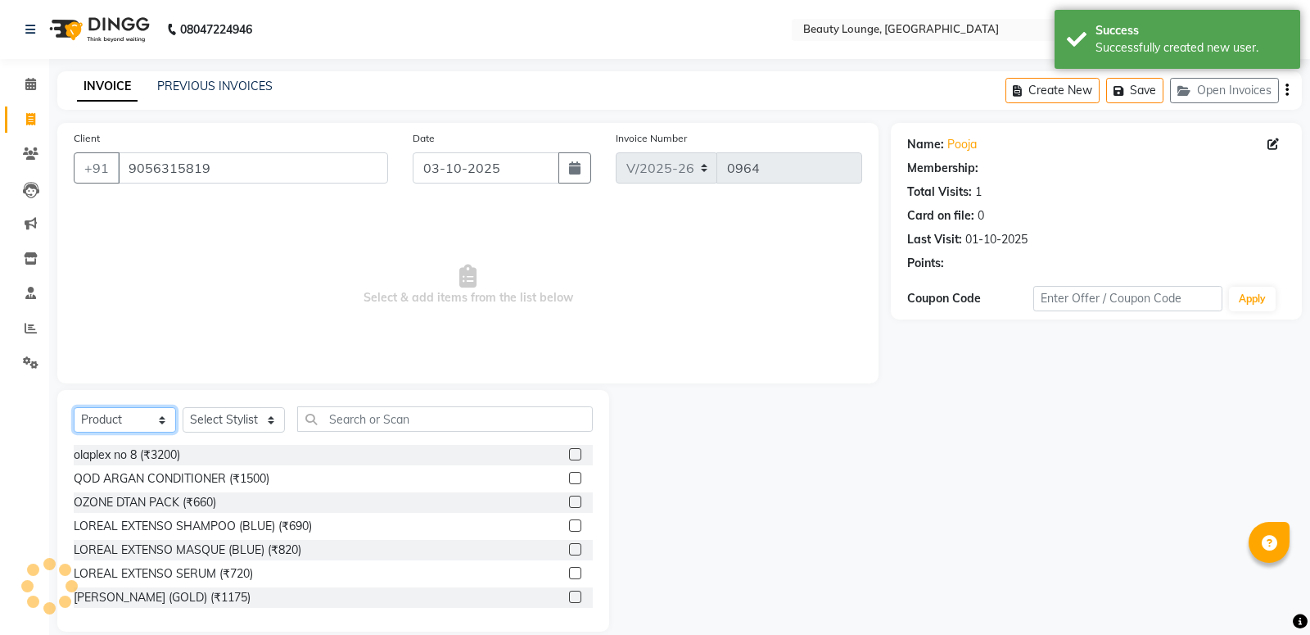
click at [74, 407] on select "Select Service Product Membership Package Voucher Prepaid Gift Card" at bounding box center [125, 419] width 102 height 25
select select "service"
click option "Service" at bounding box center [0, 0] width 0 height 0
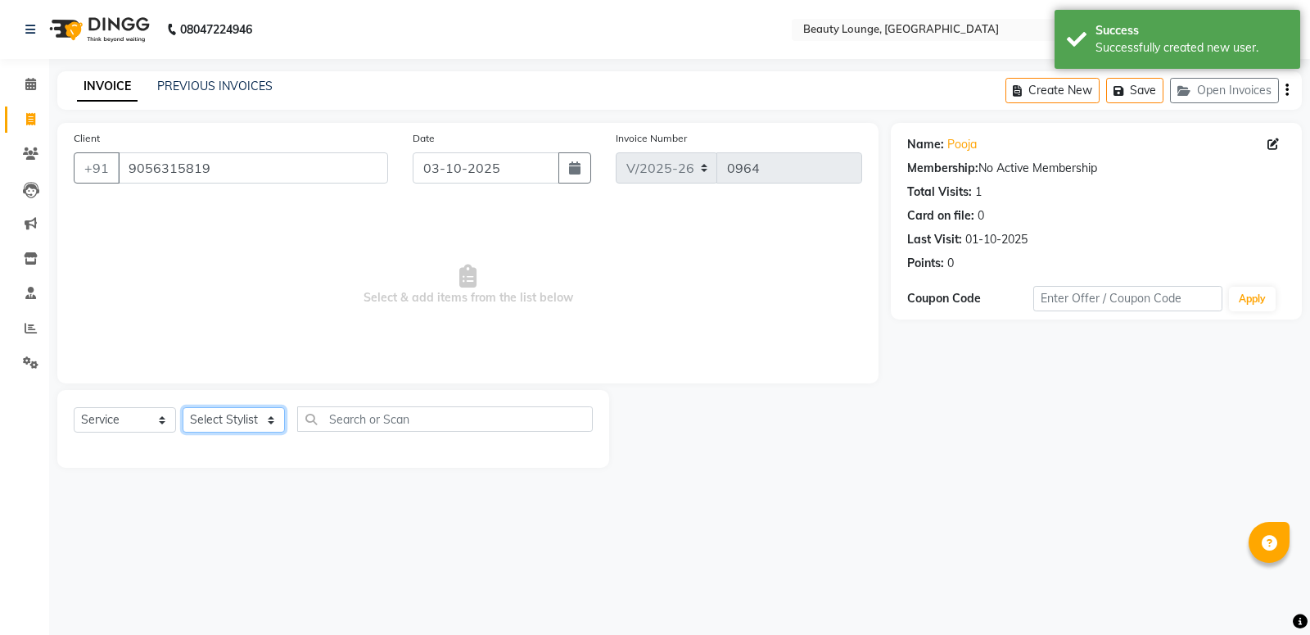
click at [183, 407] on select "Select Stylist [PERSON_NAME] [PERSON_NAME] golu [PERSON_NAME] [PERSON_NAME] [PE…" at bounding box center [234, 419] width 102 height 25
select select "61372"
click option "[PERSON_NAME]" at bounding box center [0, 0] width 0 height 0
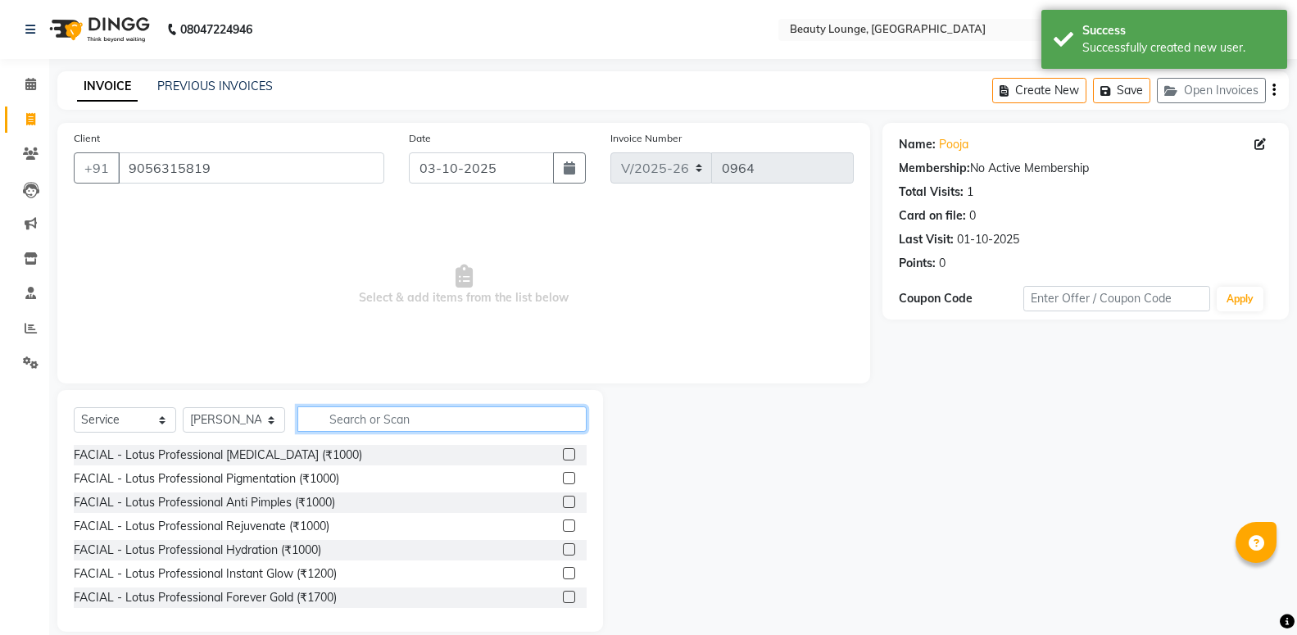
click at [355, 411] on input "text" at bounding box center [441, 418] width 289 height 25
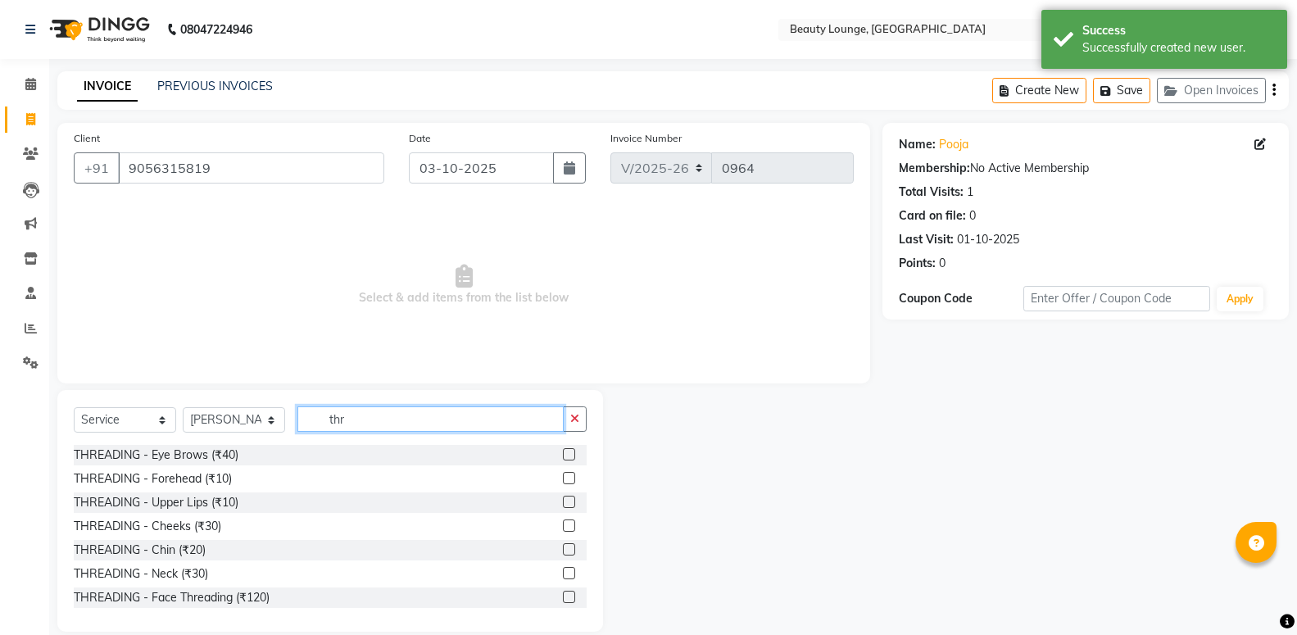
type input "thr"
click at [563, 458] on label at bounding box center [569, 454] width 12 height 12
click at [563, 458] on input "checkbox" at bounding box center [568, 455] width 11 height 11
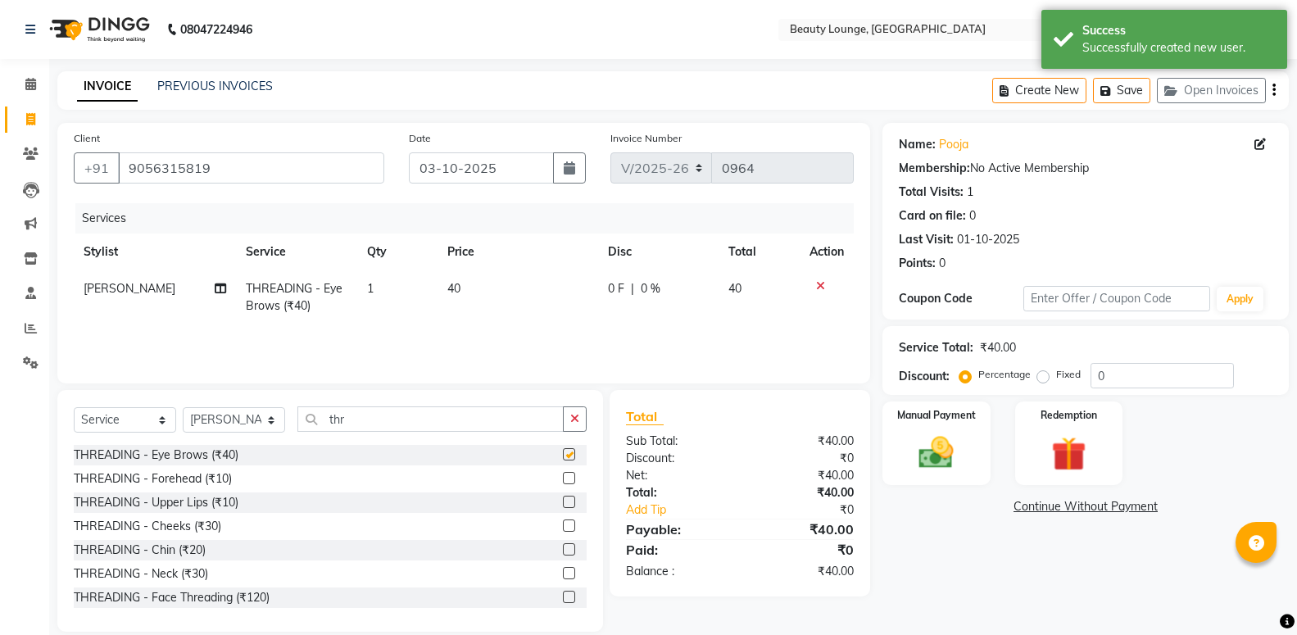
checkbox input "false"
click at [494, 298] on td "40" at bounding box center [517, 297] width 161 height 54
select select "61372"
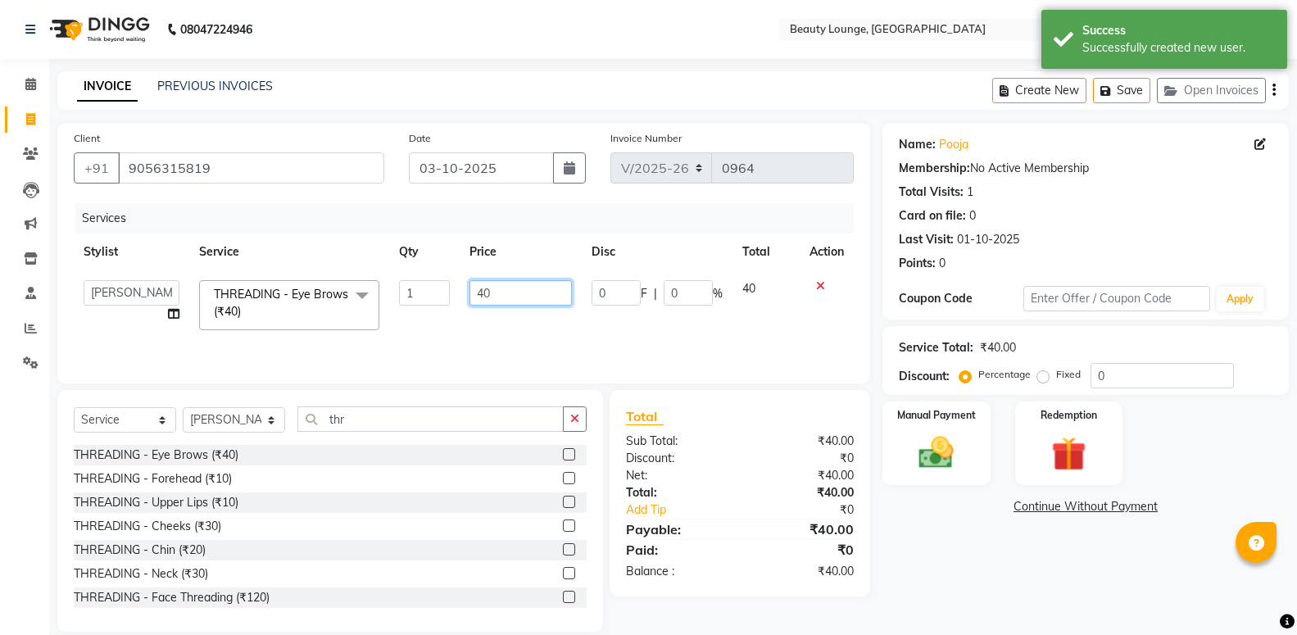
click at [493, 292] on input "40" at bounding box center [520, 292] width 102 height 25
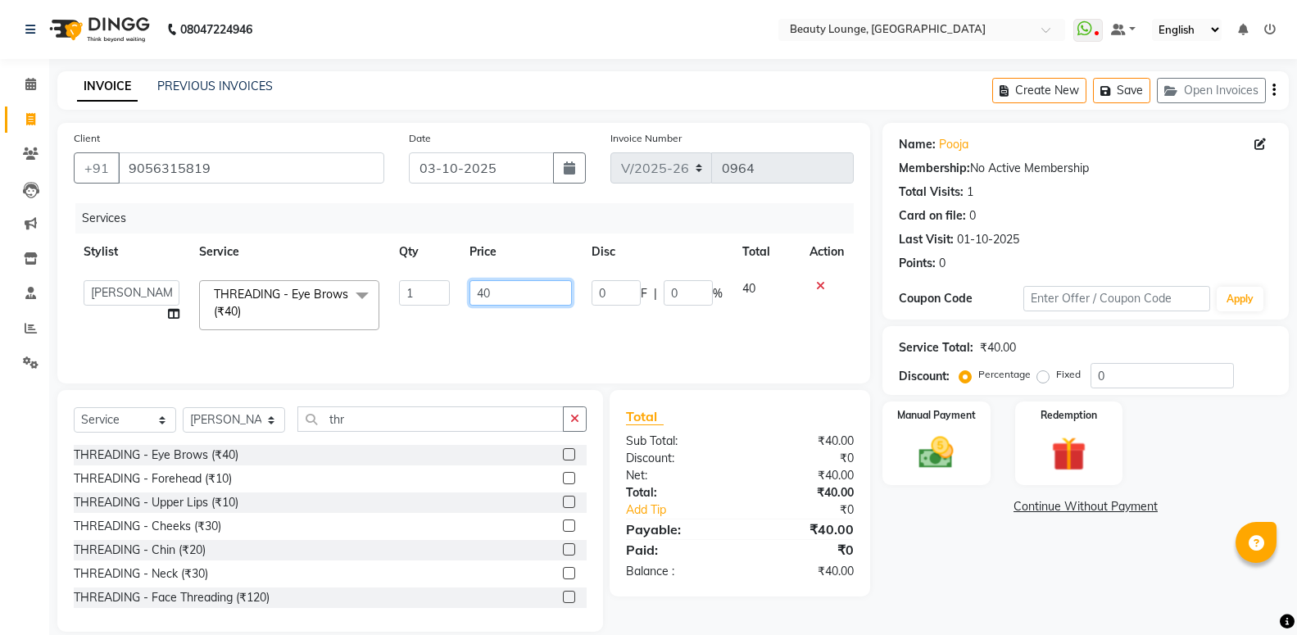
type input "4"
type input "110"
click at [573, 413] on icon "button" at bounding box center [574, 418] width 9 height 11
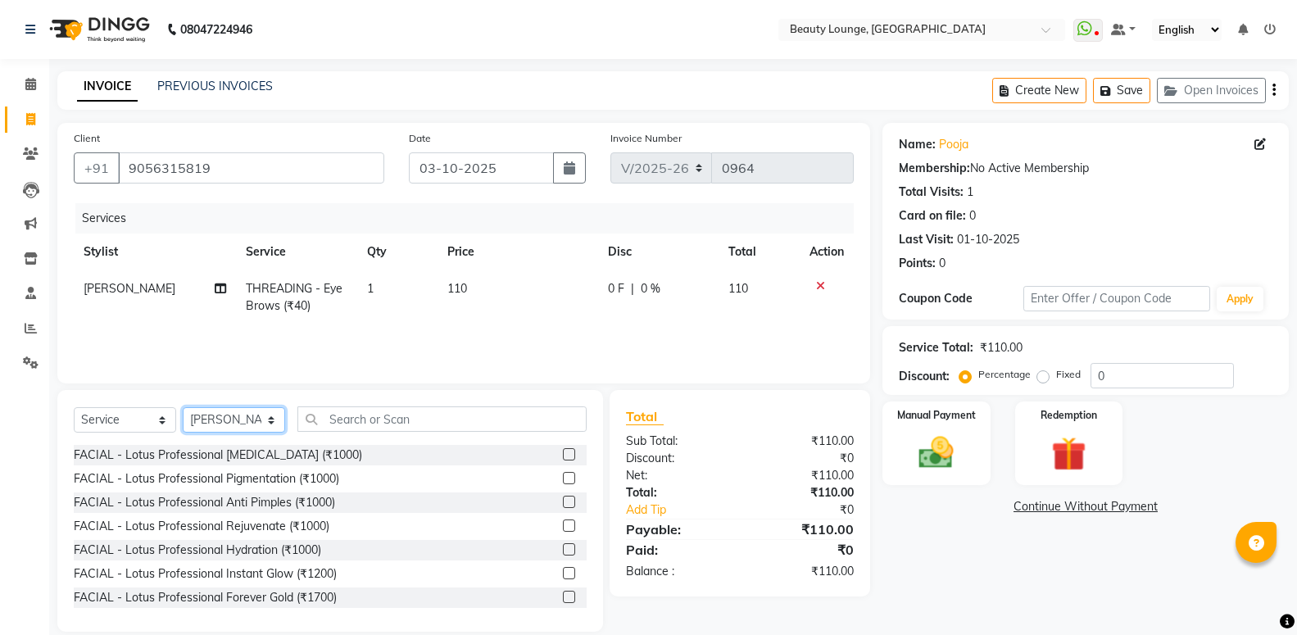
select select "90508"
click option "[PERSON_NAME]" at bounding box center [0, 0] width 0 height 0
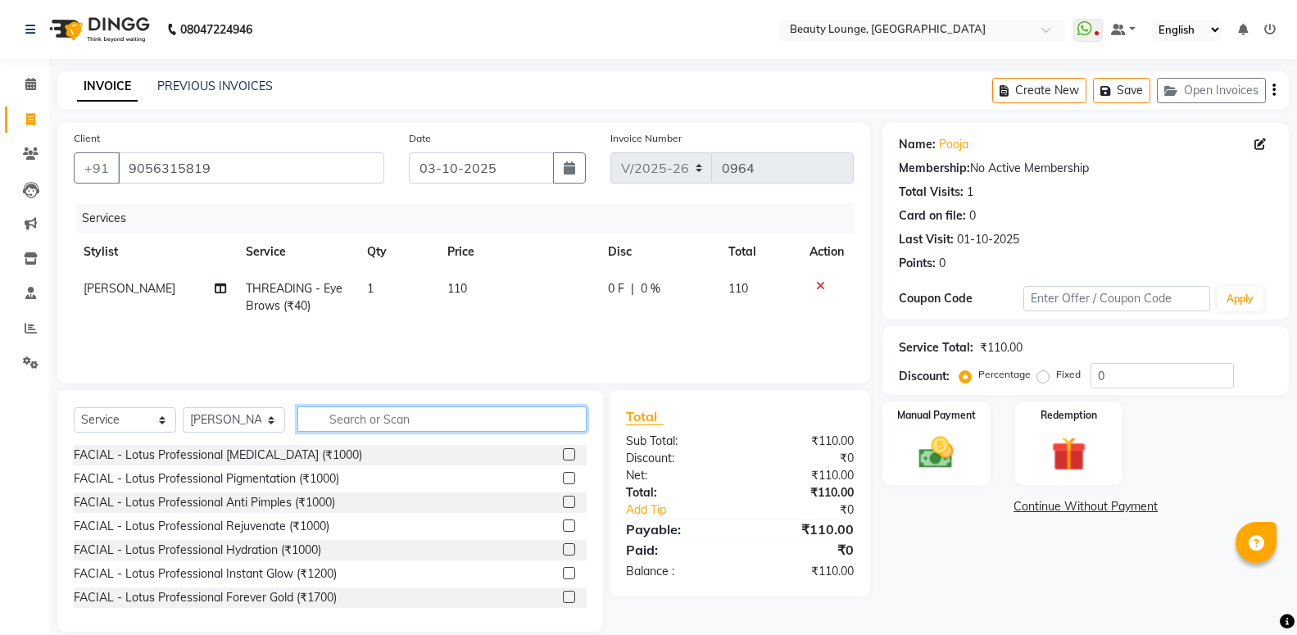
click at [415, 415] on input "text" at bounding box center [441, 418] width 289 height 25
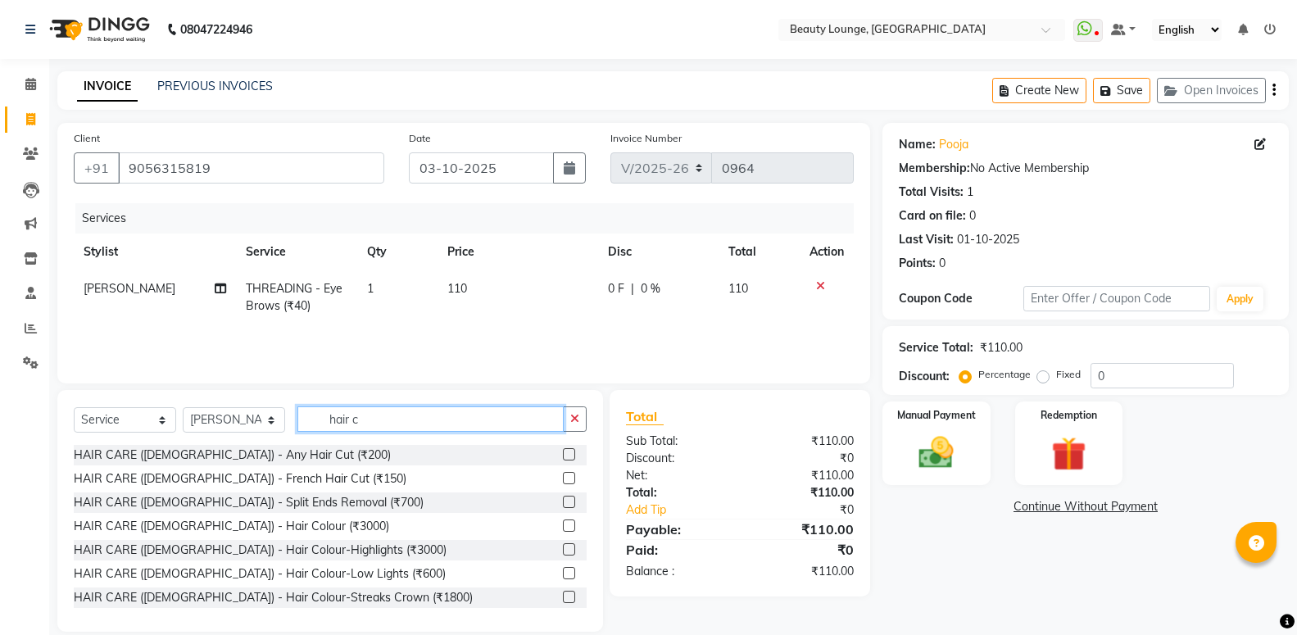
type input "hair c"
click at [563, 455] on label at bounding box center [569, 454] width 12 height 12
click at [563, 455] on input "checkbox" at bounding box center [568, 455] width 11 height 11
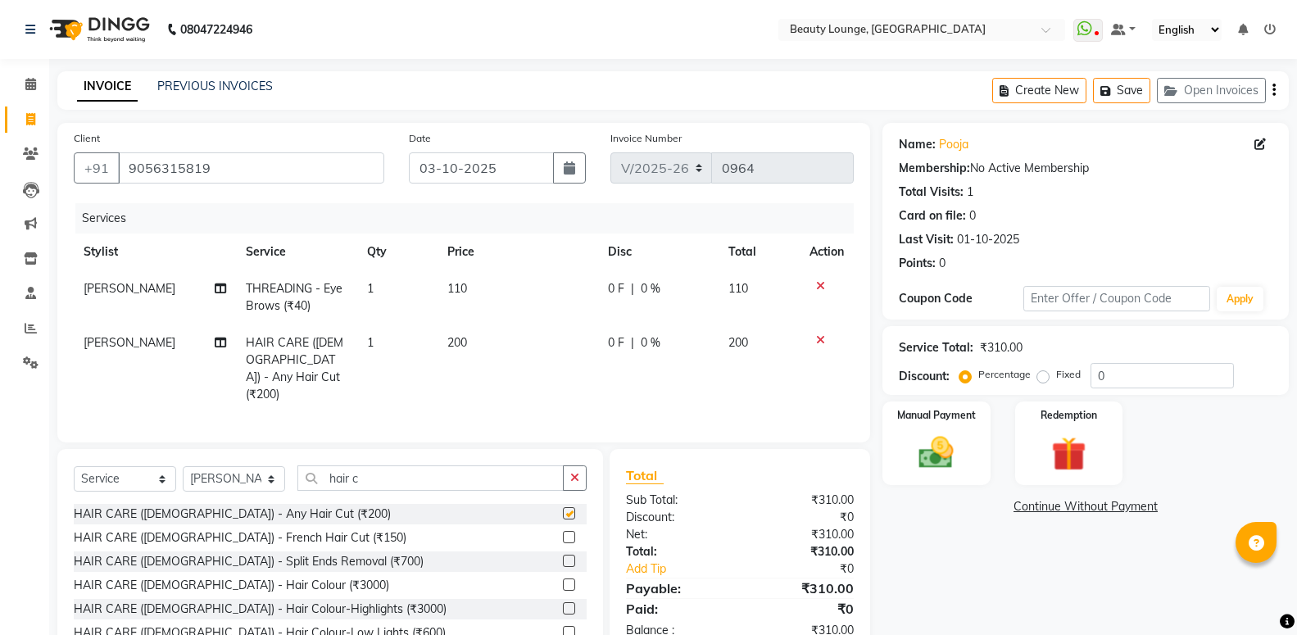
checkbox input "false"
click at [817, 339] on icon at bounding box center [820, 339] width 9 height 11
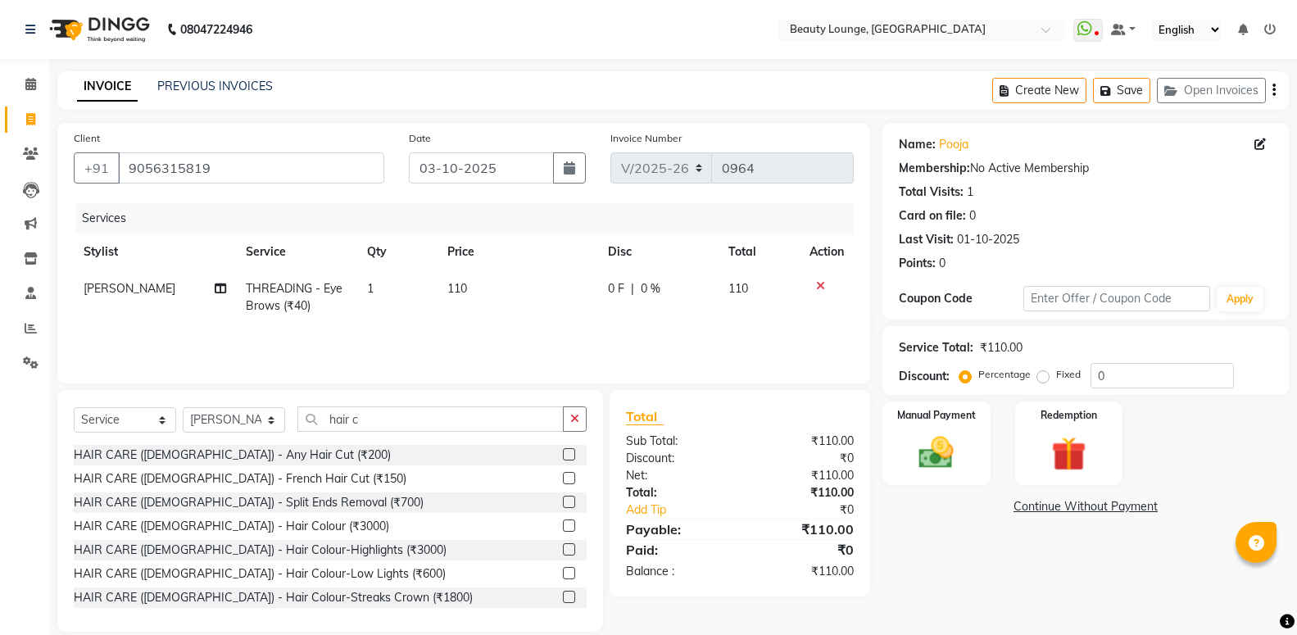
click at [563, 593] on label at bounding box center [569, 597] width 12 height 12
click at [563, 593] on input "checkbox" at bounding box center [568, 597] width 11 height 11
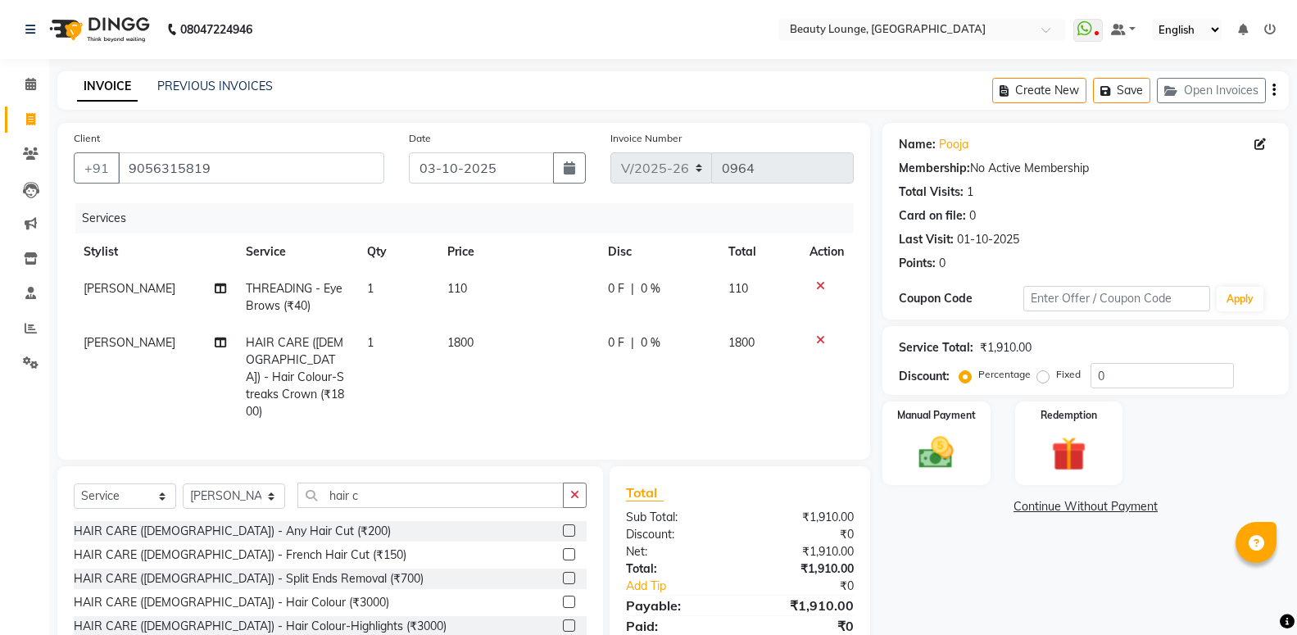
checkbox input "false"
drag, startPoint x: 504, startPoint y: 281, endPoint x: 489, endPoint y: 339, distance: 60.0
click at [501, 319] on td "110" at bounding box center [517, 297] width 161 height 54
select select "61372"
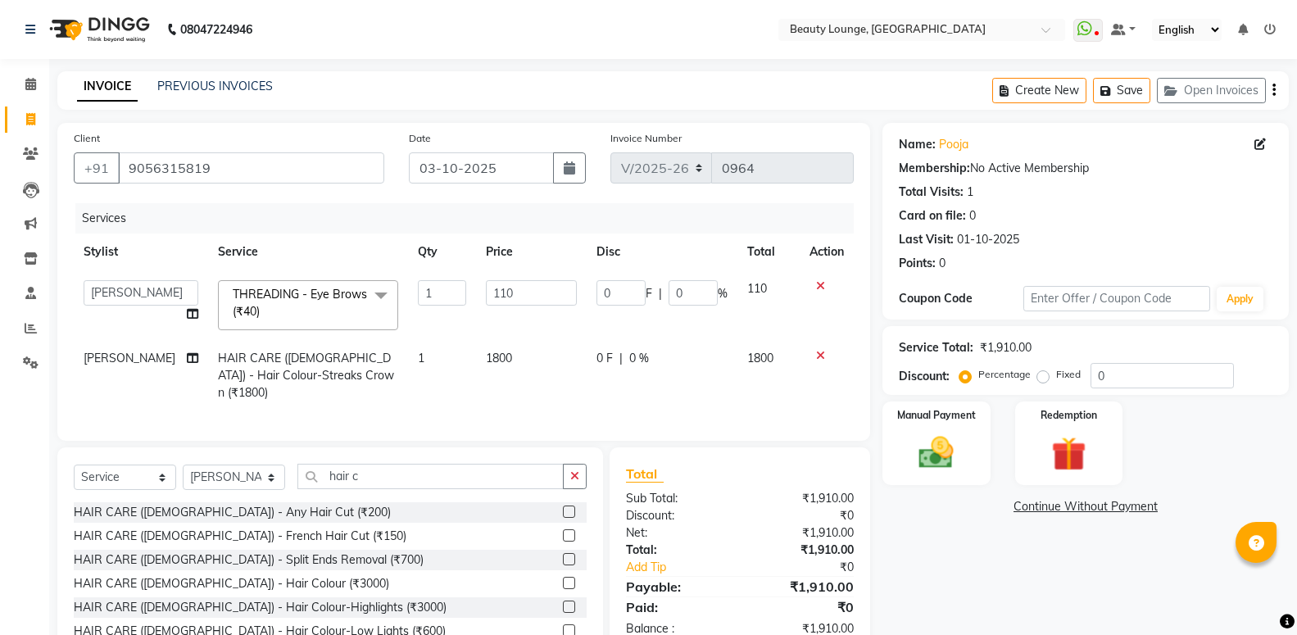
click at [489, 339] on td "110" at bounding box center [531, 305] width 111 height 70
click at [505, 362] on td "1800" at bounding box center [531, 375] width 111 height 71
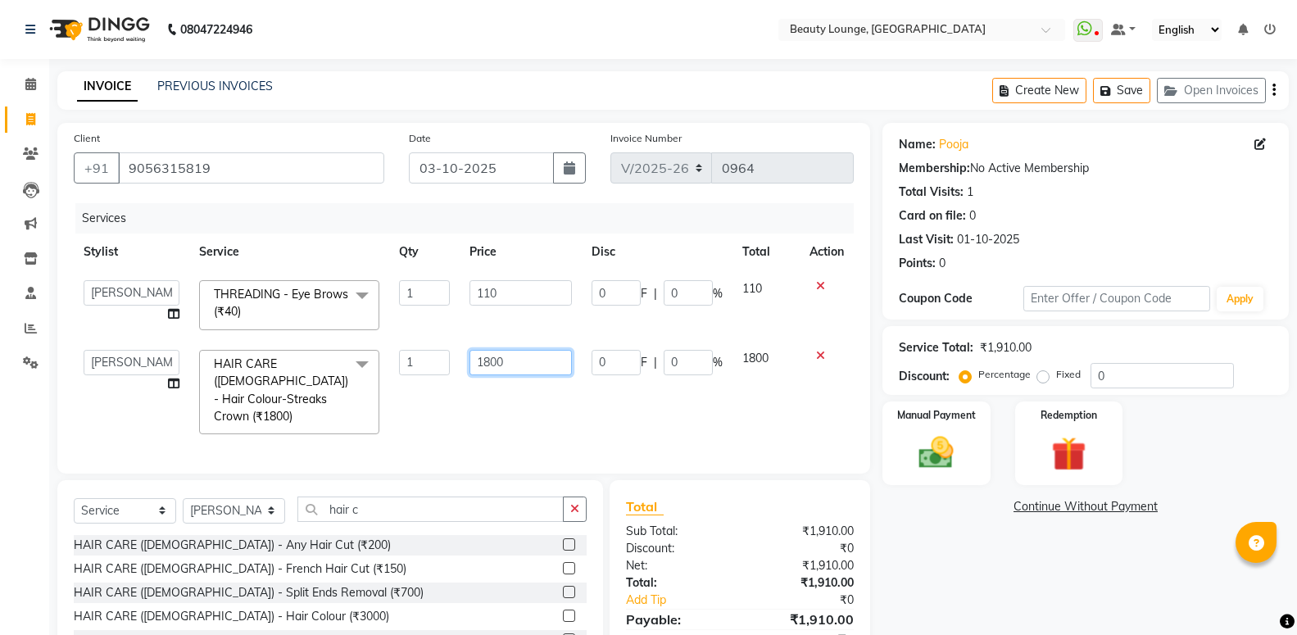
click at [514, 363] on input "1800" at bounding box center [520, 362] width 102 height 25
type input "1"
type input "2000"
click at [84, 280] on select "[PERSON_NAME] [PERSON_NAME] golu [PERSON_NAME] [PERSON_NAME] [PERSON_NAME] A ne…" at bounding box center [132, 292] width 96 height 25
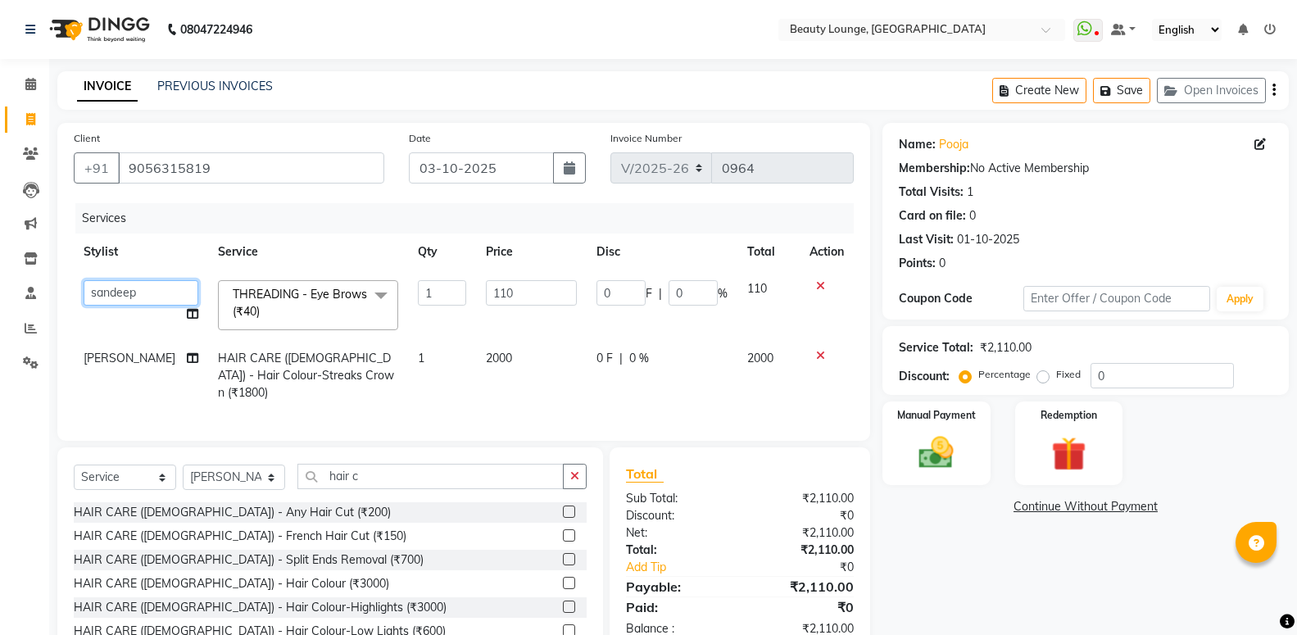
select select "63075"
click at [428, 310] on td "1" at bounding box center [442, 305] width 68 height 70
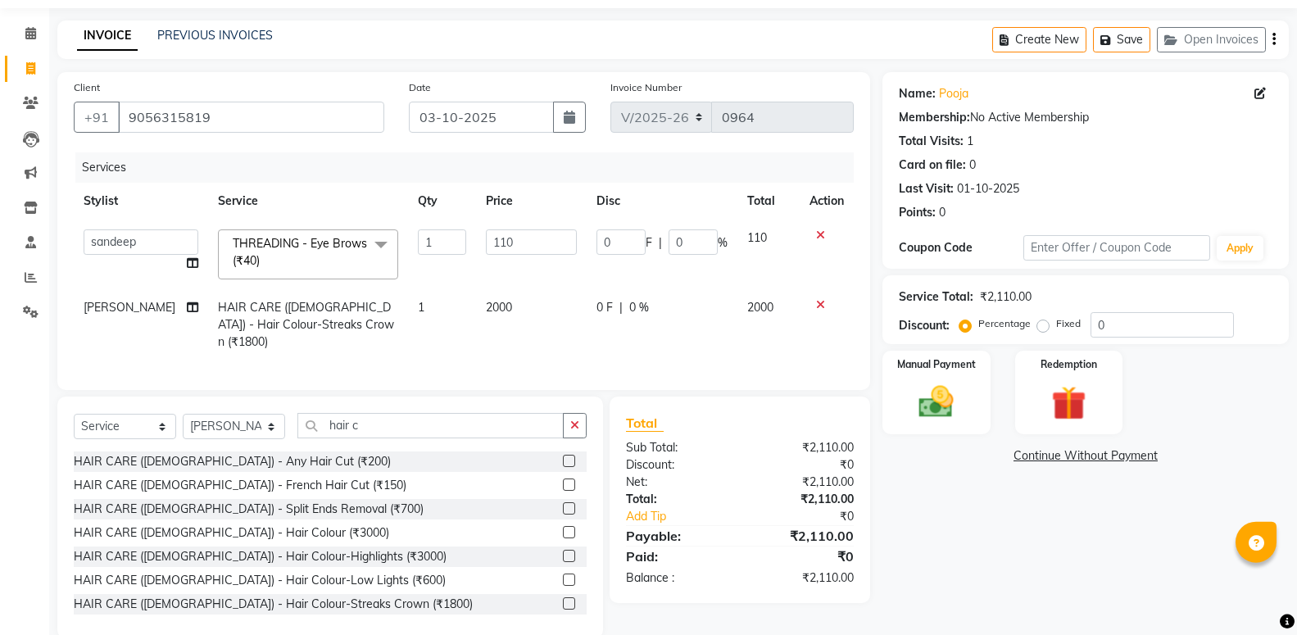
scroll to position [75, 0]
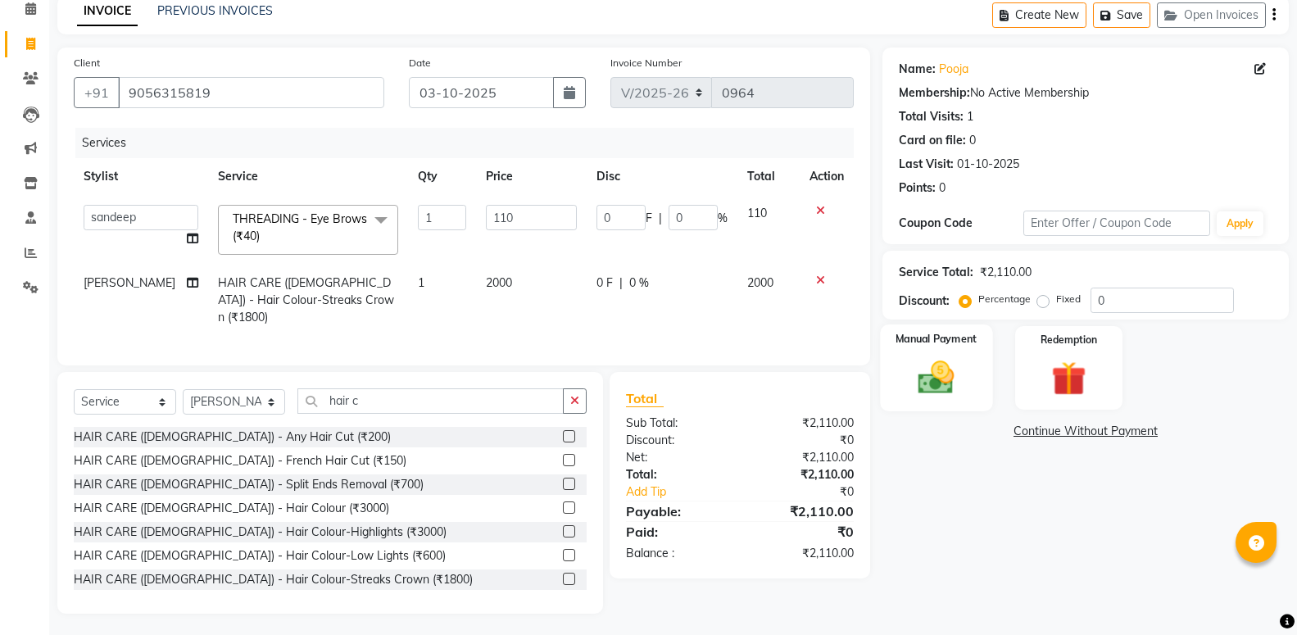
click at [953, 386] on img at bounding box center [936, 377] width 58 height 42
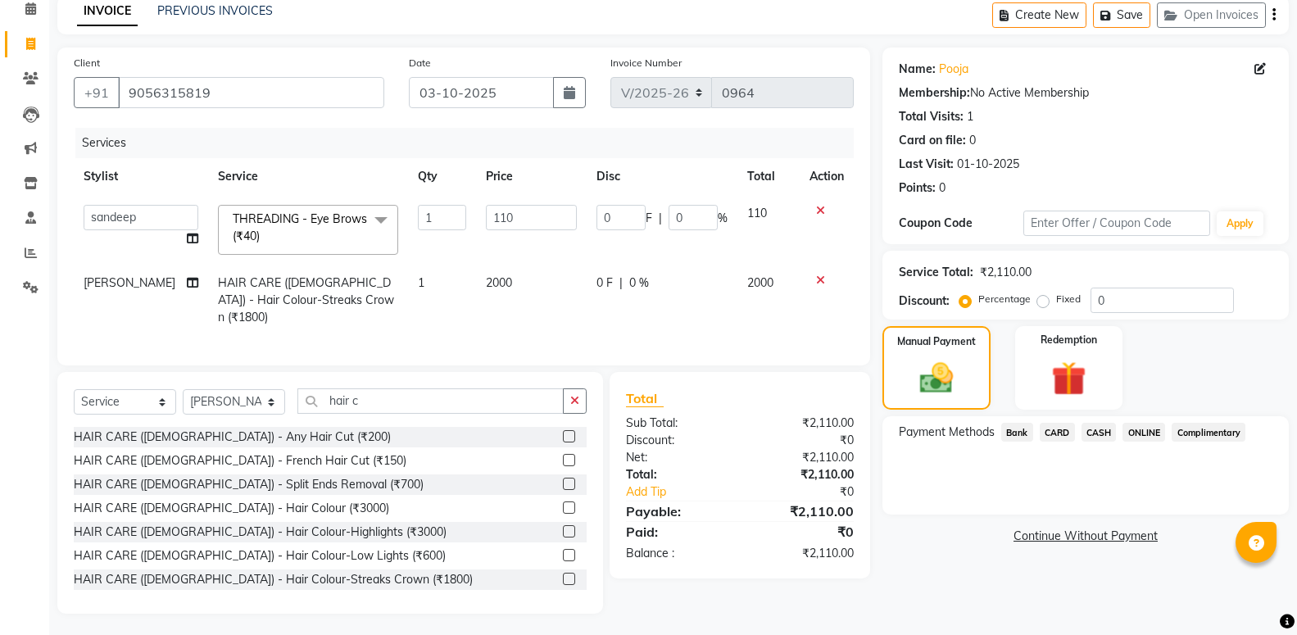
click at [1105, 429] on span "CASH" at bounding box center [1098, 432] width 35 height 19
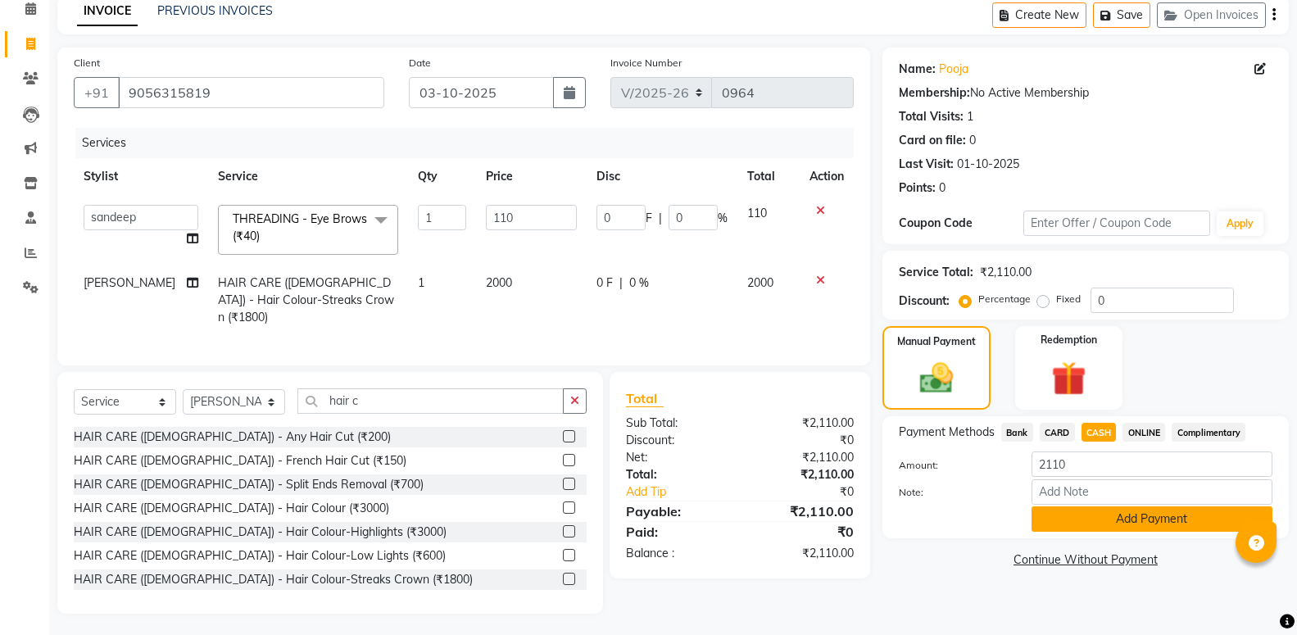
click at [1118, 517] on button "Add Payment" at bounding box center [1151, 518] width 241 height 25
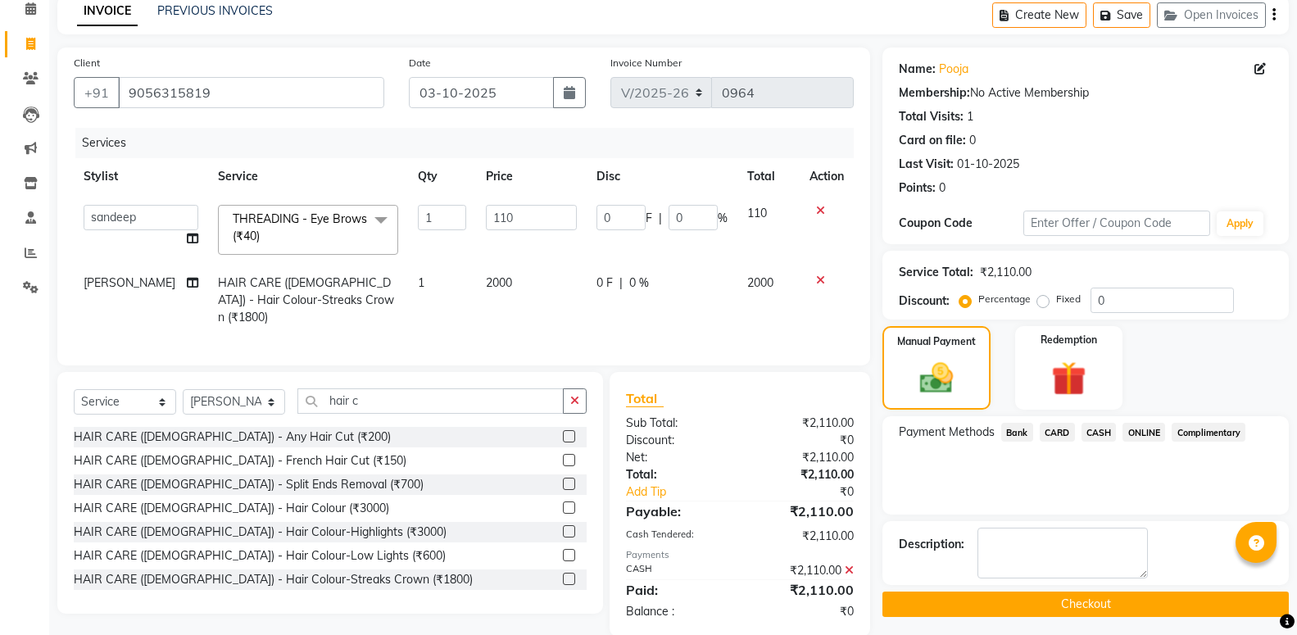
scroll to position [101, 0]
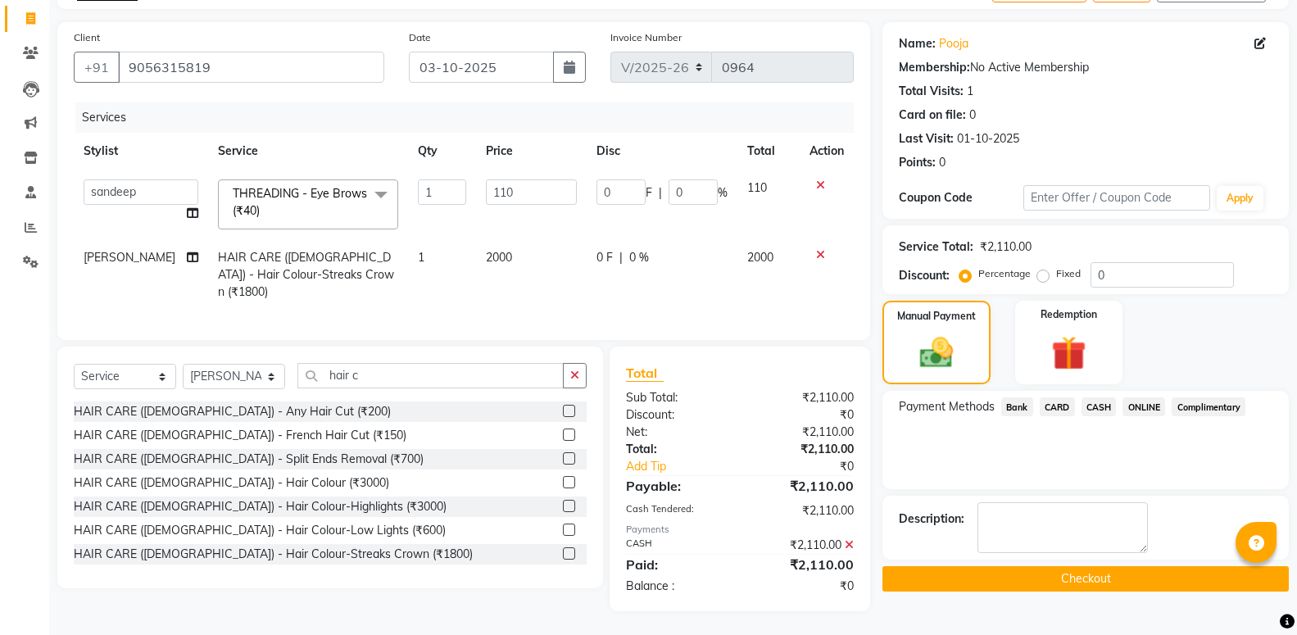
click at [1113, 591] on button "Checkout" at bounding box center [1085, 578] width 406 height 25
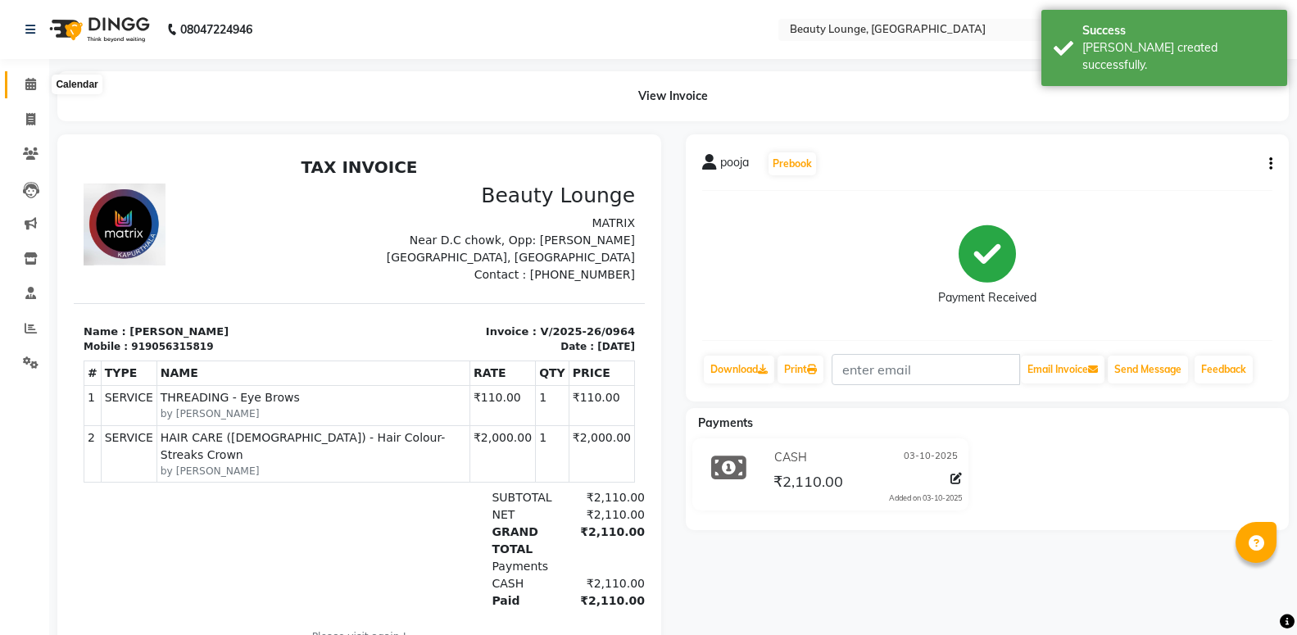
click at [29, 76] on span at bounding box center [30, 84] width 29 height 19
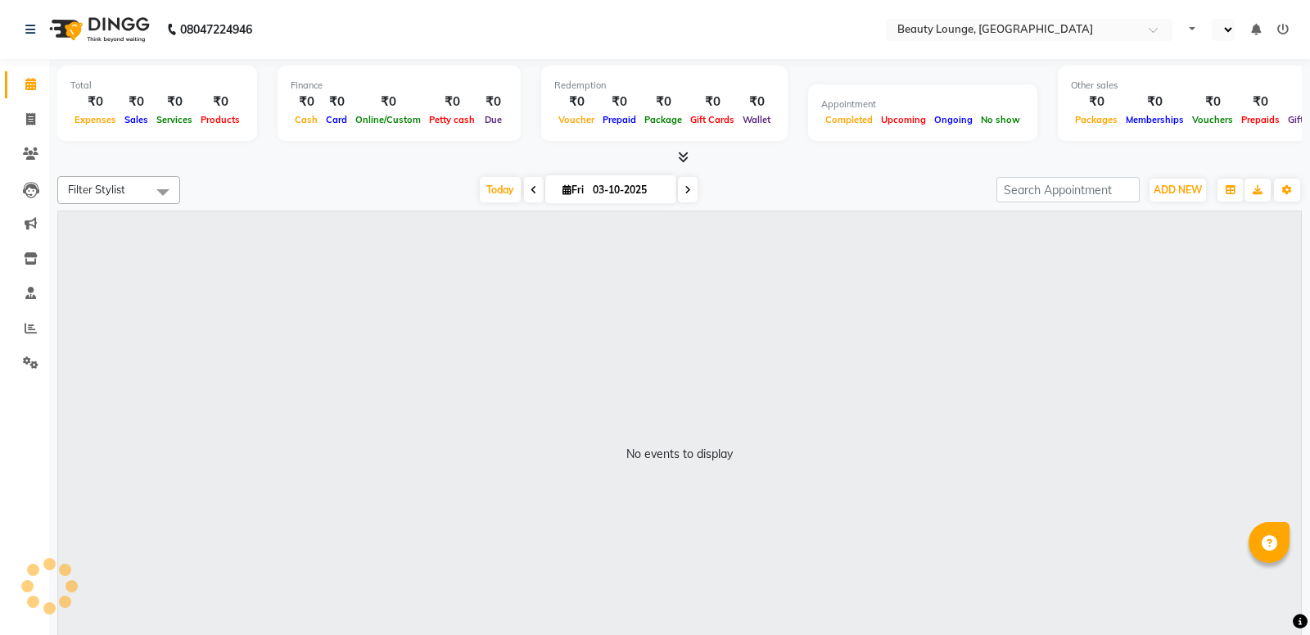
select select "en"
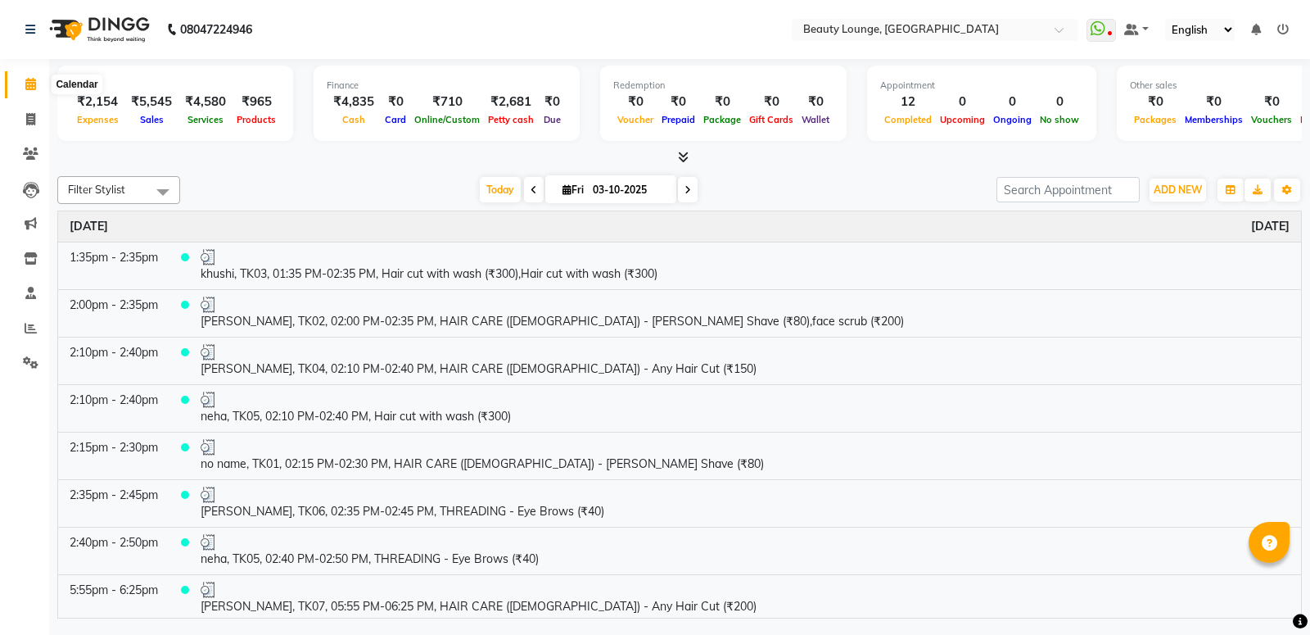
click at [32, 84] on icon at bounding box center [30, 84] width 11 height 12
click at [29, 115] on icon at bounding box center [30, 119] width 9 height 12
select select "service"
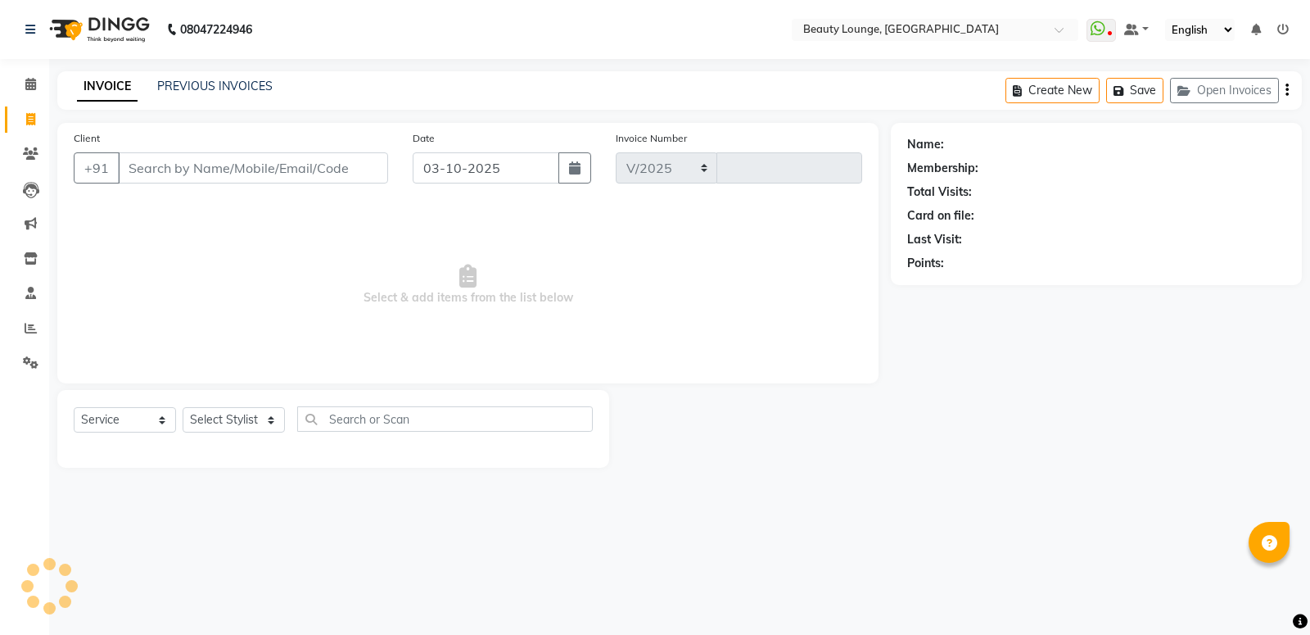
select select "649"
type input "0965"
click at [26, 70] on li "Calendar" at bounding box center [24, 84] width 49 height 35
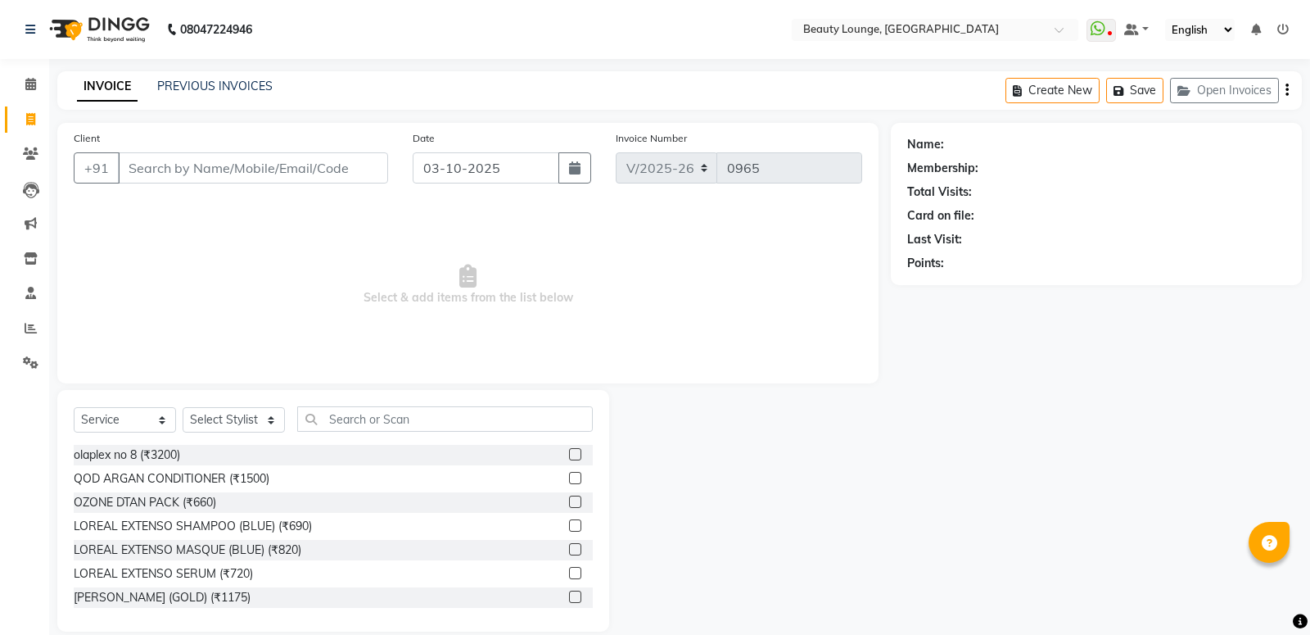
select select "product"
click at [29, 85] on icon at bounding box center [30, 84] width 11 height 12
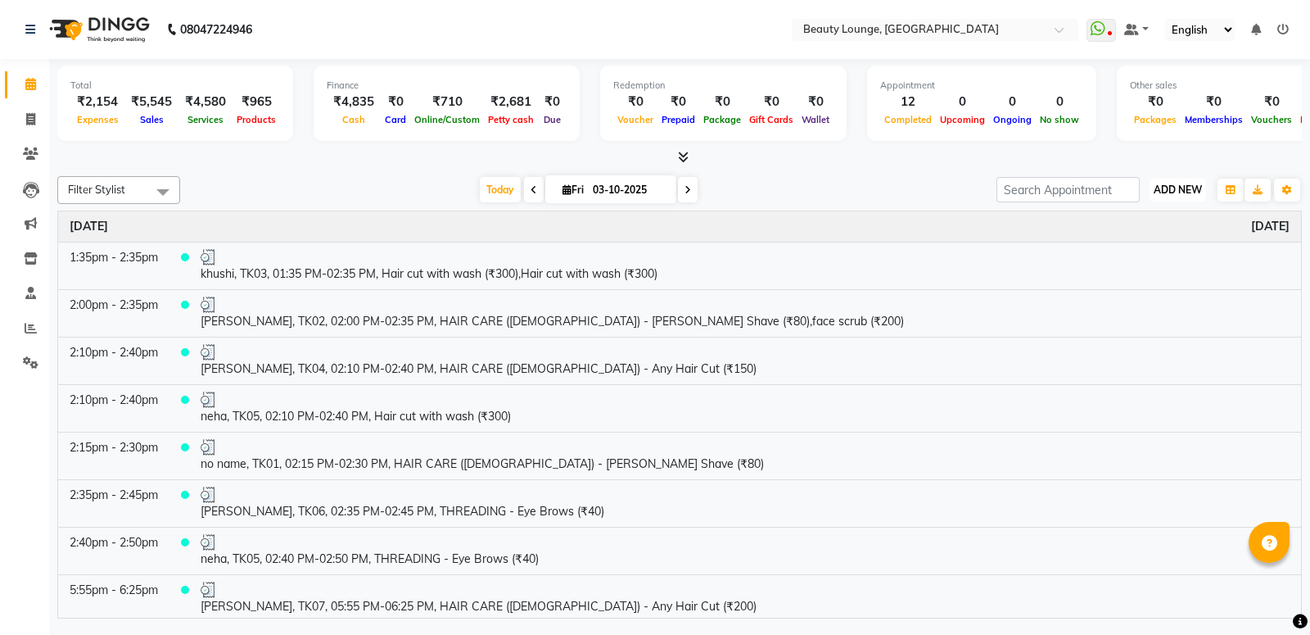
click at [1177, 188] on span "ADD NEW" at bounding box center [1178, 189] width 48 height 12
click at [1126, 261] on link "Add Expense" at bounding box center [1140, 262] width 129 height 21
select select "1"
select select "2528"
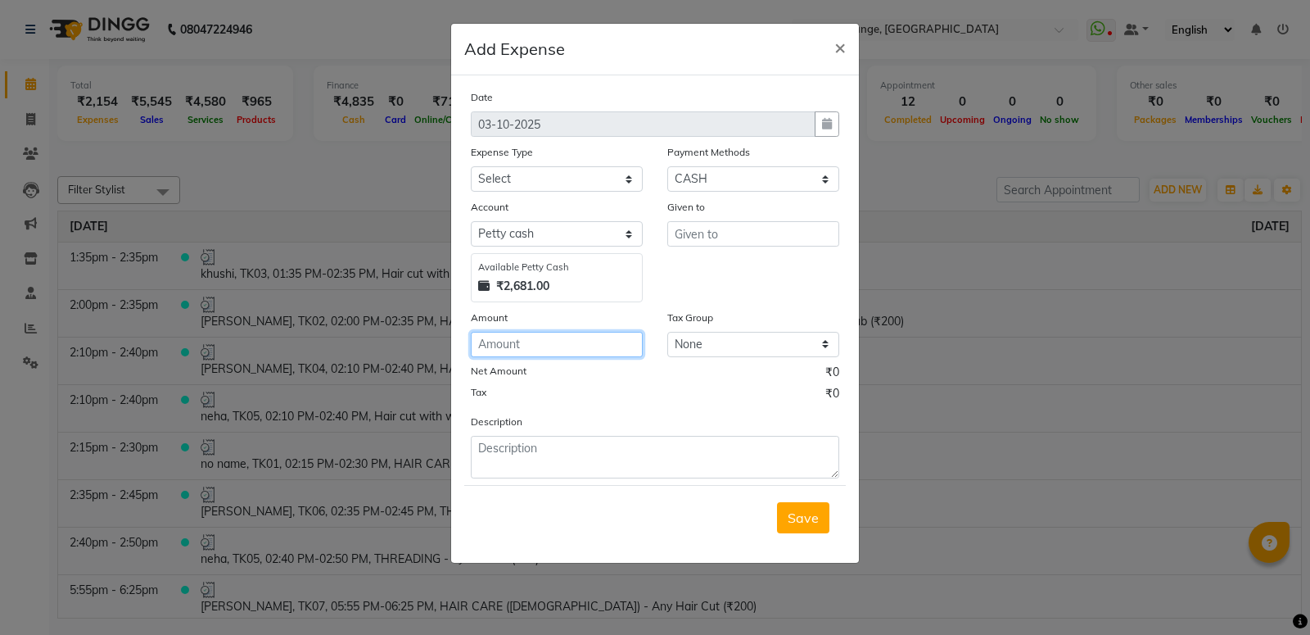
click at [525, 348] on input "number" at bounding box center [557, 344] width 172 height 25
type input "2681"
click at [508, 172] on select "Select Advance Salary Bank charges Car maintenance Cash transfer to bank Cash t…" at bounding box center [557, 178] width 172 height 25
select select "13"
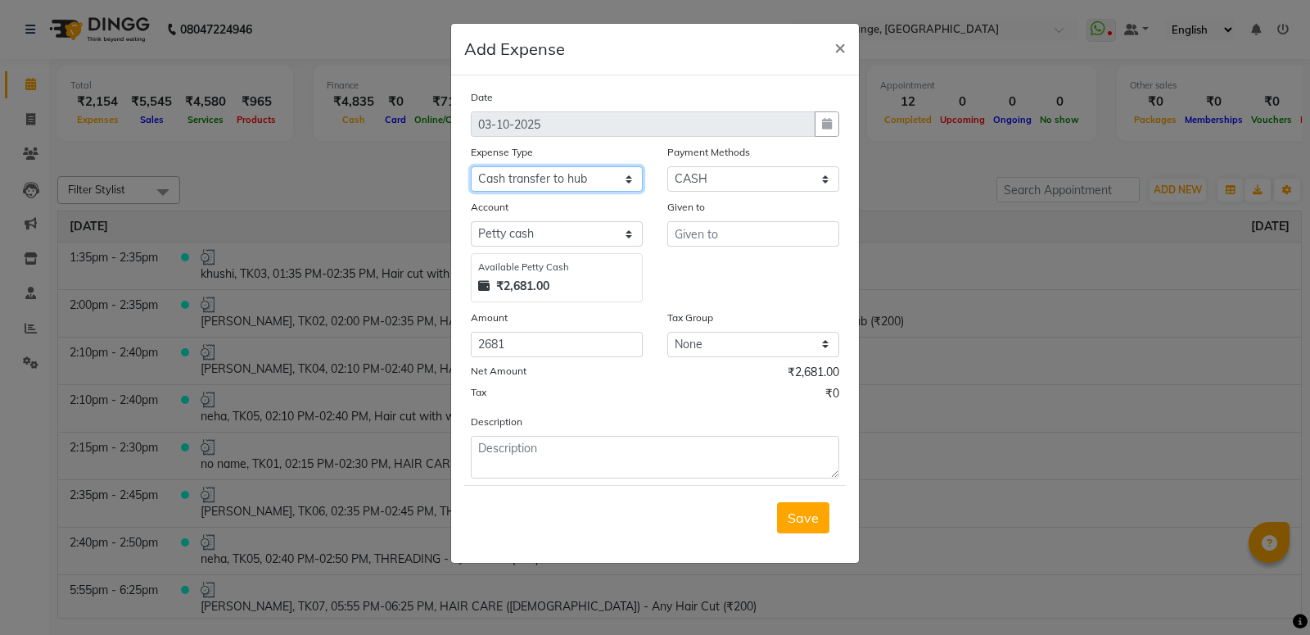
click option "Cash transfer to hub" at bounding box center [0, 0] width 0 height 0
click at [694, 234] on input "text" at bounding box center [754, 233] width 172 height 25
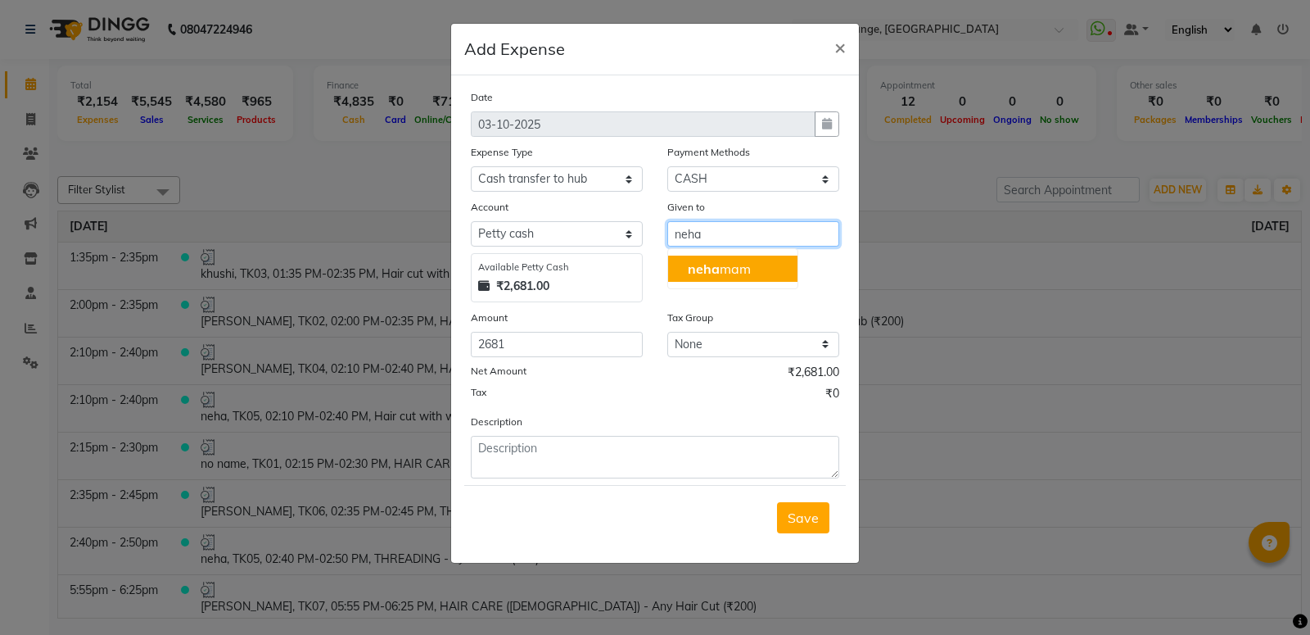
click at [726, 273] on ngb-highlight "neha mam" at bounding box center [719, 268] width 63 height 16
type input "neha mam"
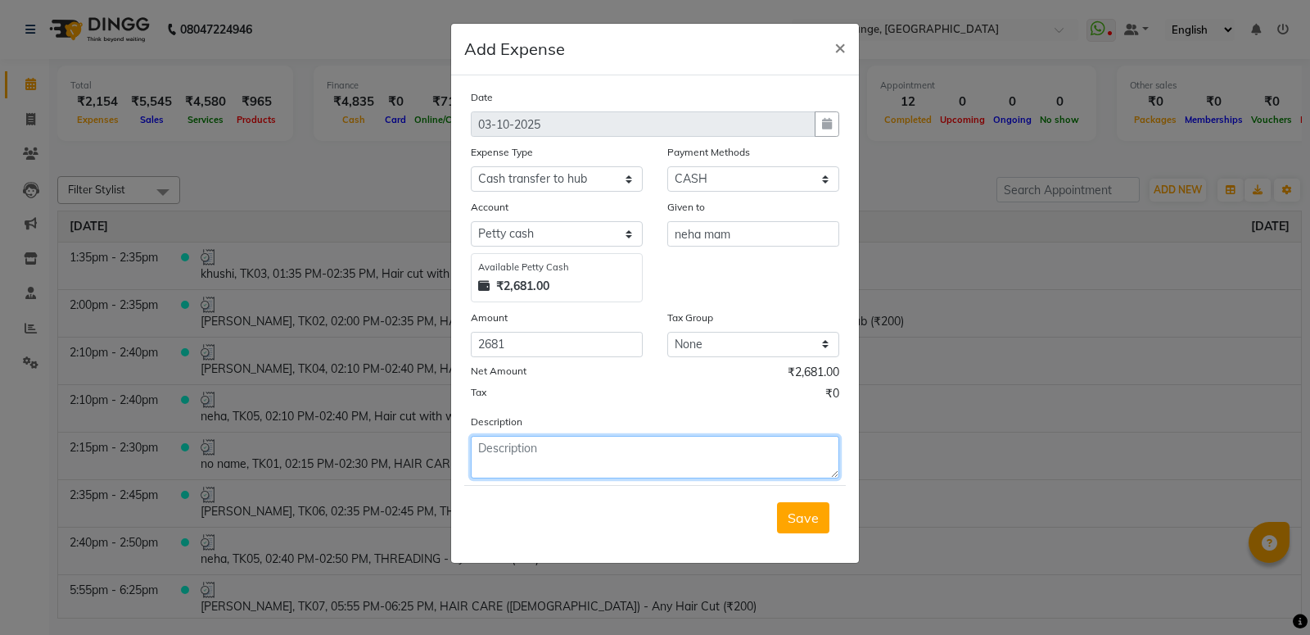
click at [577, 450] on textarea at bounding box center [655, 457] width 369 height 43
type textarea "petty cash"
click at [789, 533] on button "Save" at bounding box center [803, 517] width 52 height 31
